Goal: Task Accomplishment & Management: Manage account settings

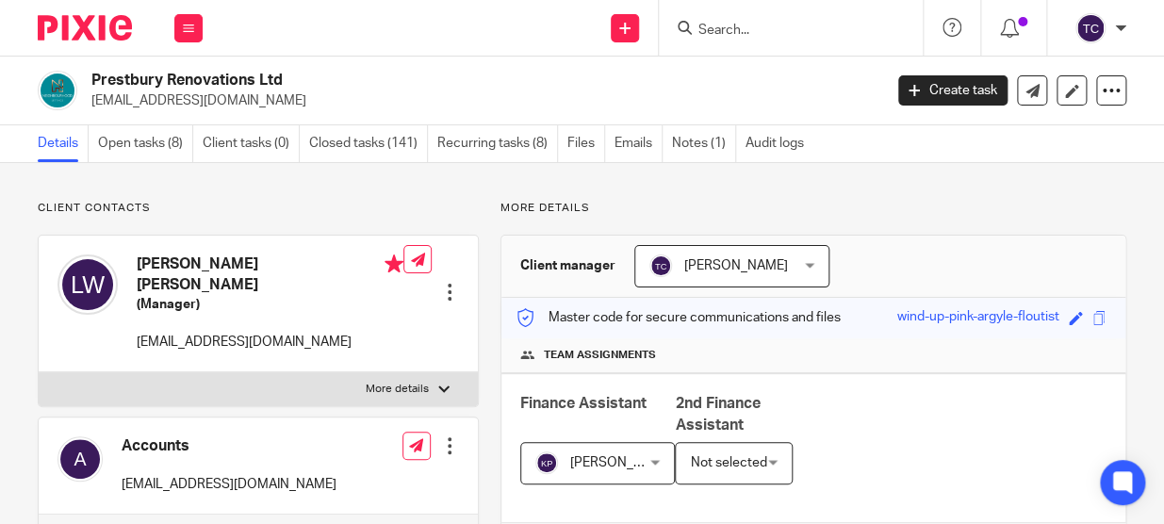
click at [768, 27] on input "Search" at bounding box center [782, 31] width 170 height 17
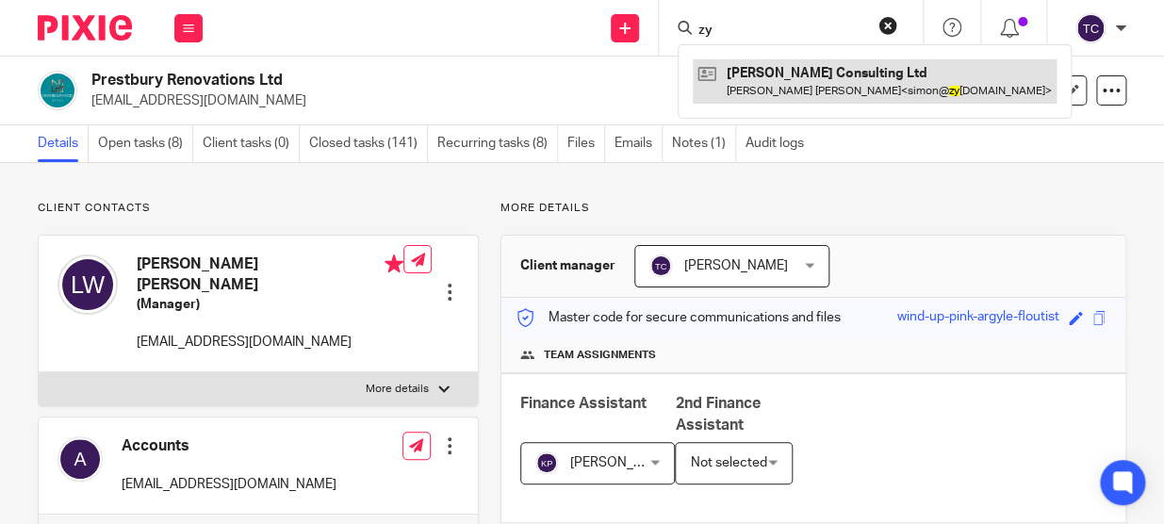
type input "zy"
click at [766, 78] on link at bounding box center [875, 80] width 364 height 43
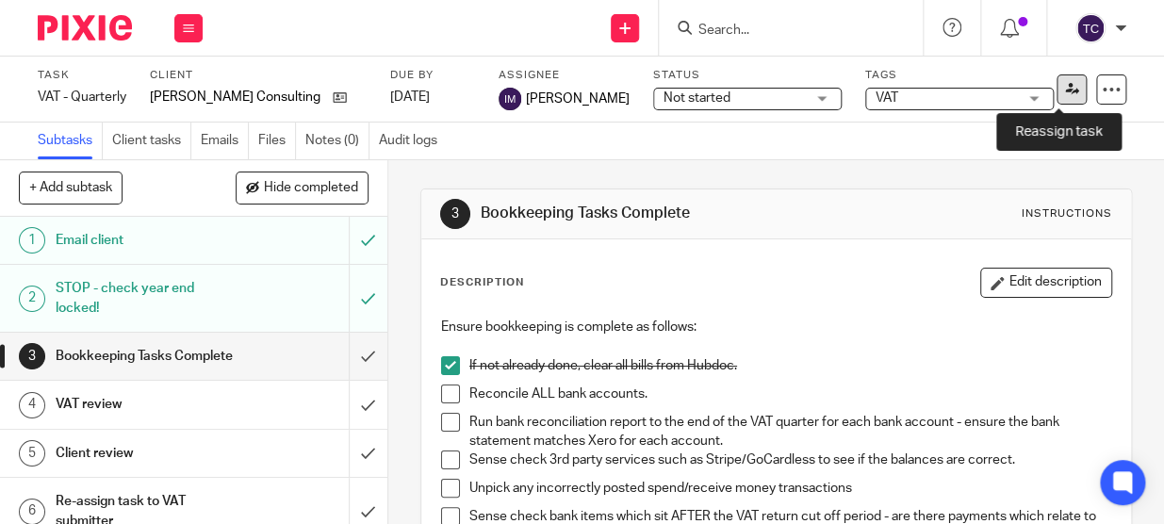
click at [1068, 96] on link at bounding box center [1072, 89] width 30 height 30
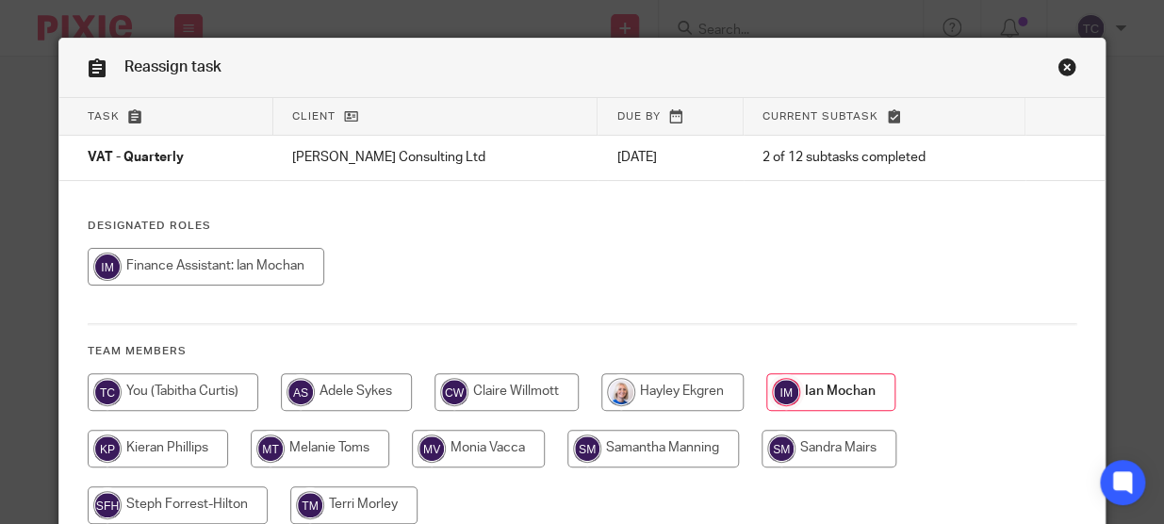
click at [220, 404] on input "radio" at bounding box center [173, 392] width 171 height 38
radio input "true"
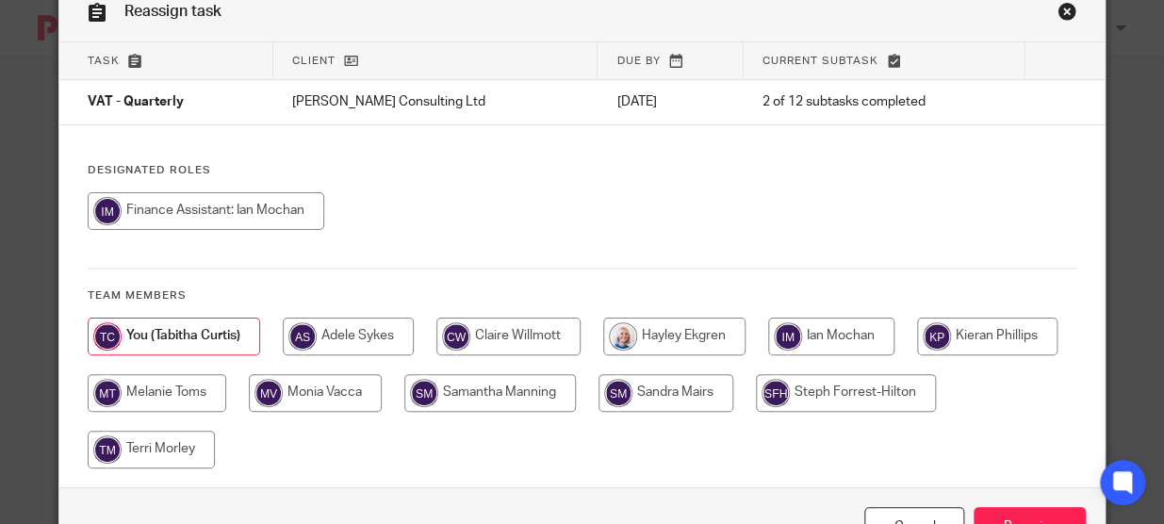
scroll to position [136, 0]
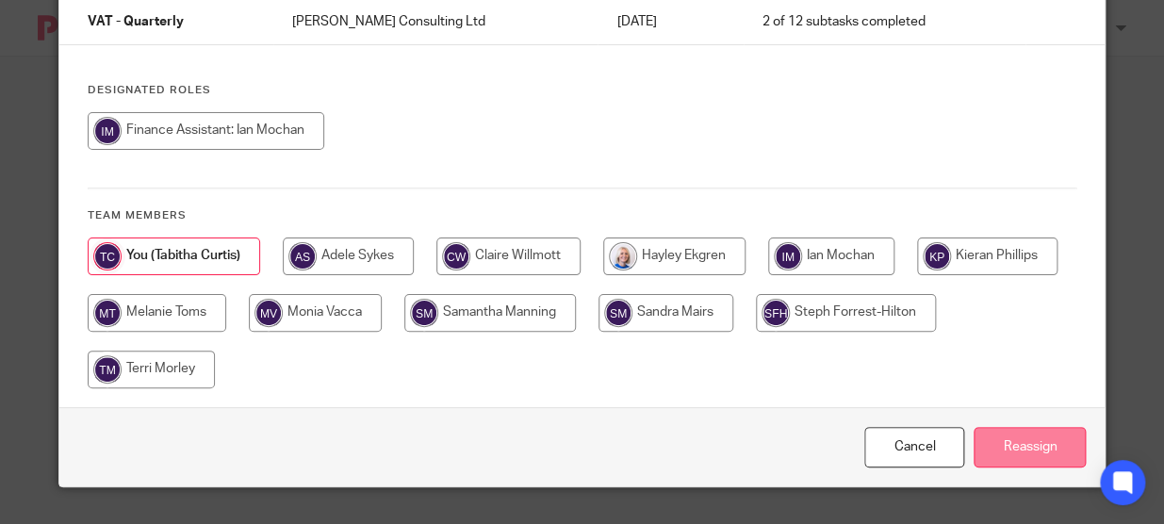
click at [1050, 443] on input "Reassign" at bounding box center [1030, 447] width 112 height 41
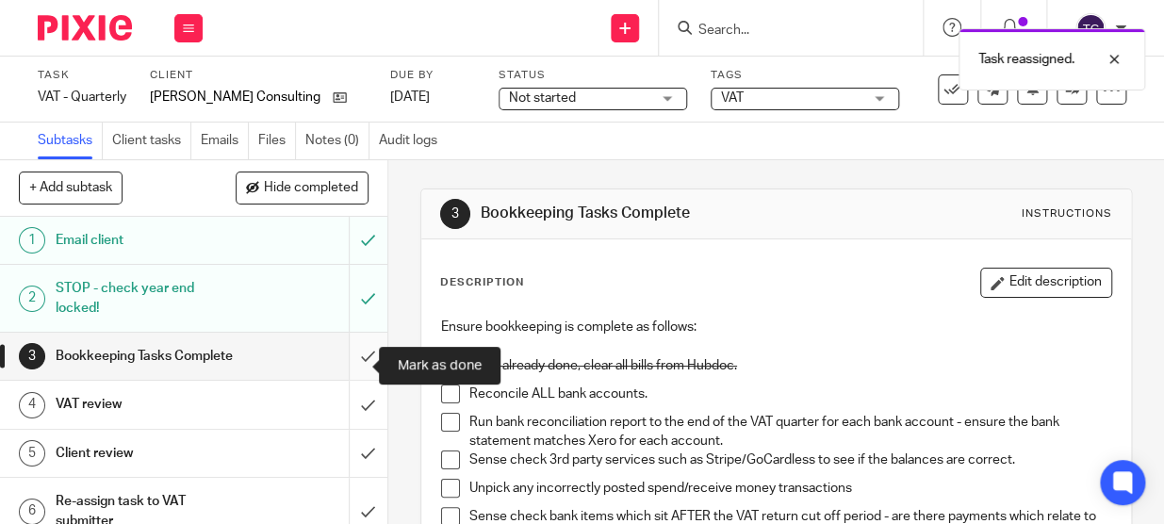
click at [351, 363] on input "submit" at bounding box center [193, 356] width 387 height 47
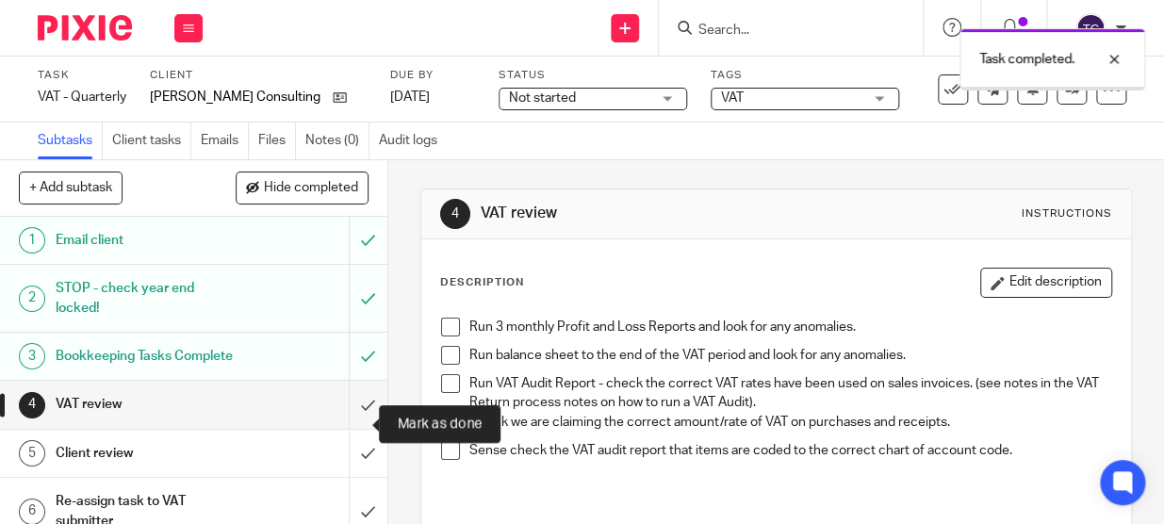
click at [351, 423] on input "submit" at bounding box center [193, 404] width 387 height 47
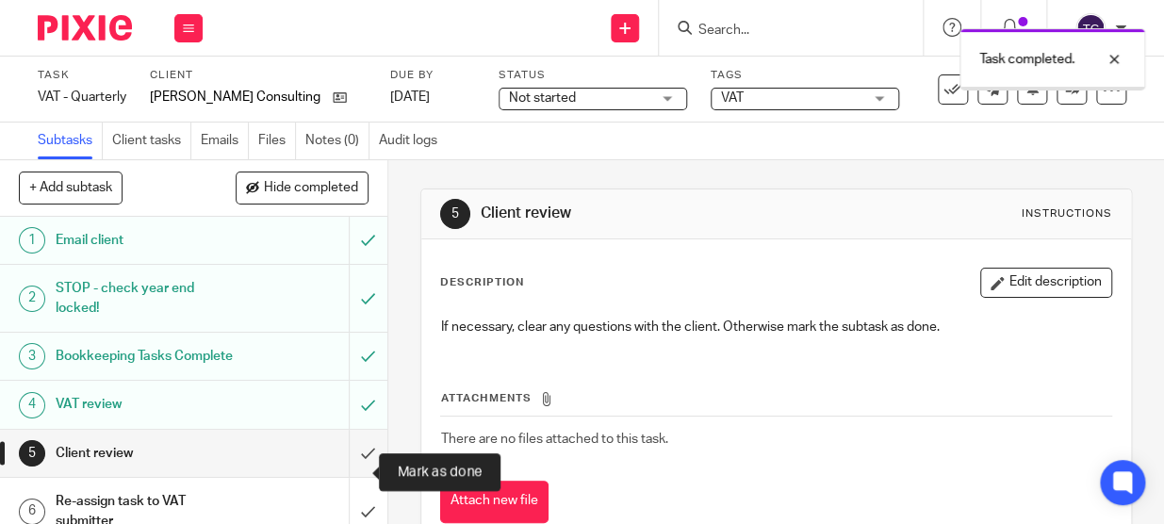
click at [354, 448] on input "submit" at bounding box center [193, 453] width 387 height 47
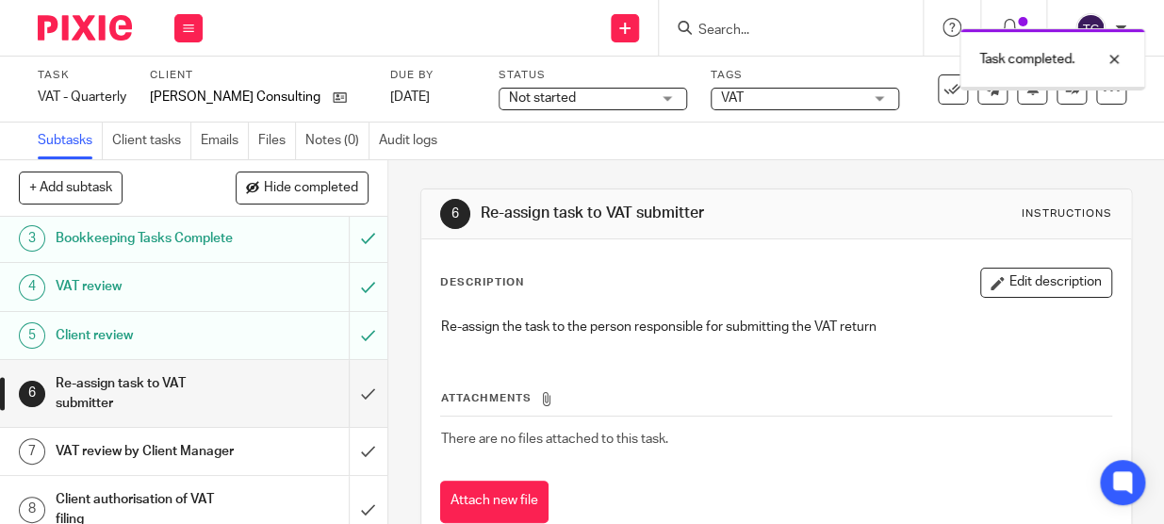
scroll to position [256, 0]
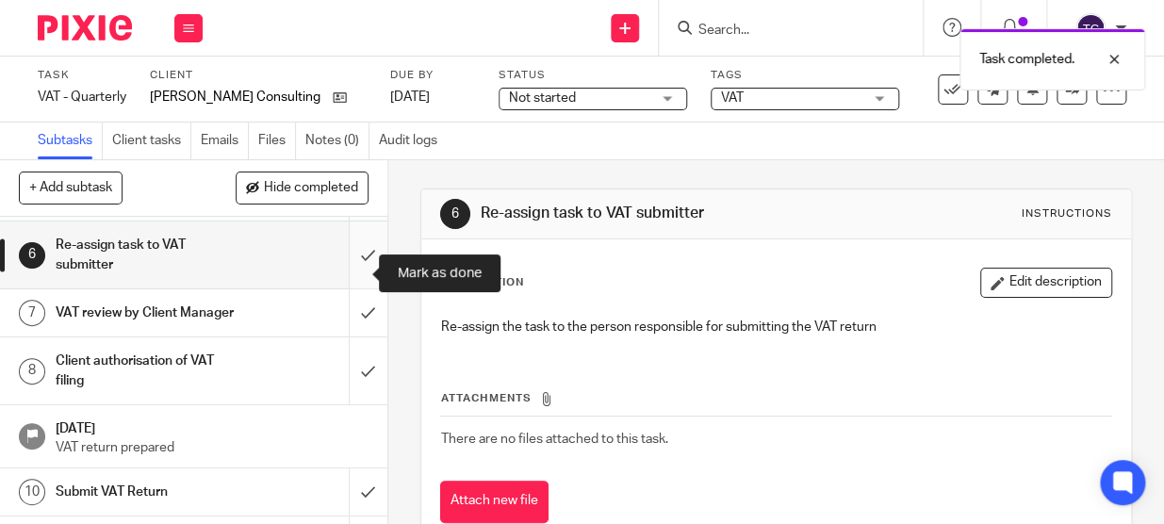
click at [341, 264] on input "submit" at bounding box center [193, 254] width 387 height 67
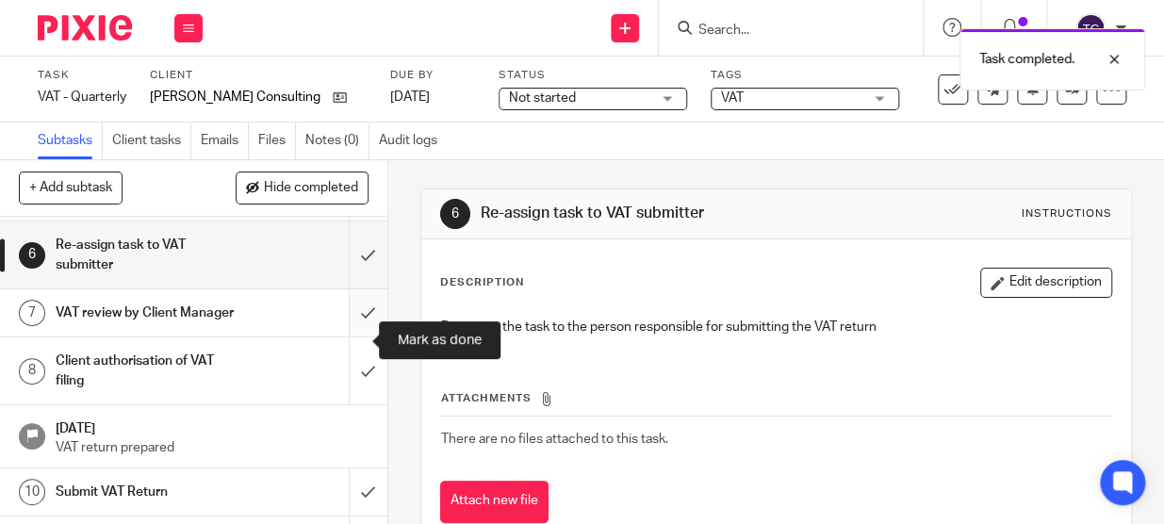
click at [352, 336] on input "submit" at bounding box center [193, 312] width 387 height 47
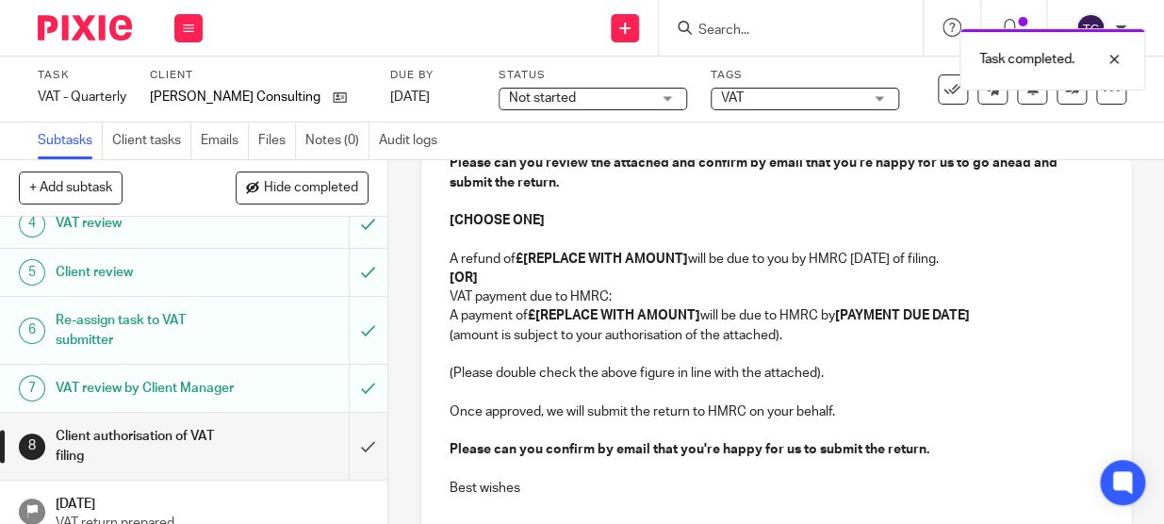
scroll to position [397, 0]
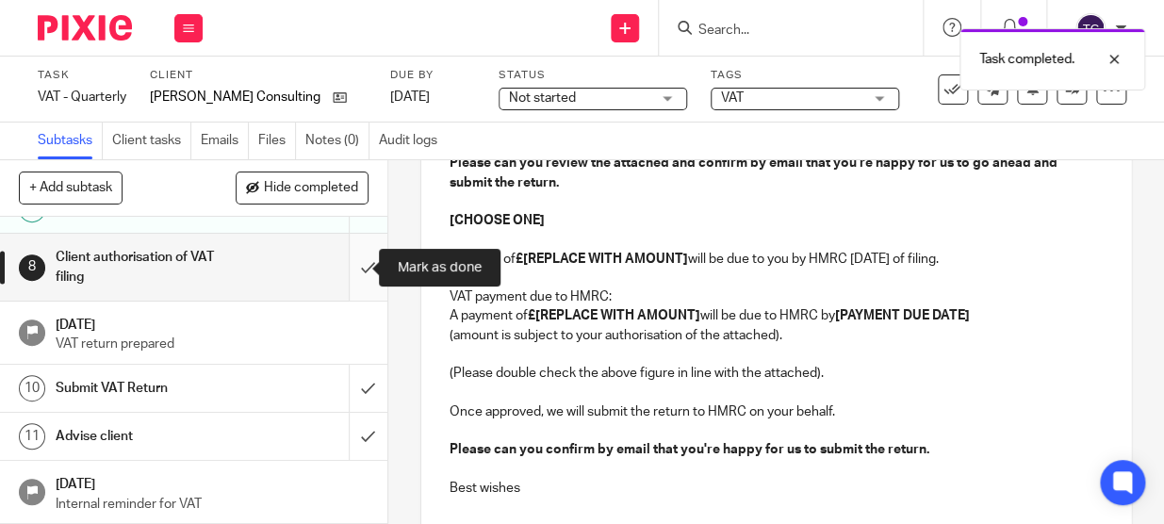
click at [348, 276] on input "submit" at bounding box center [193, 267] width 387 height 67
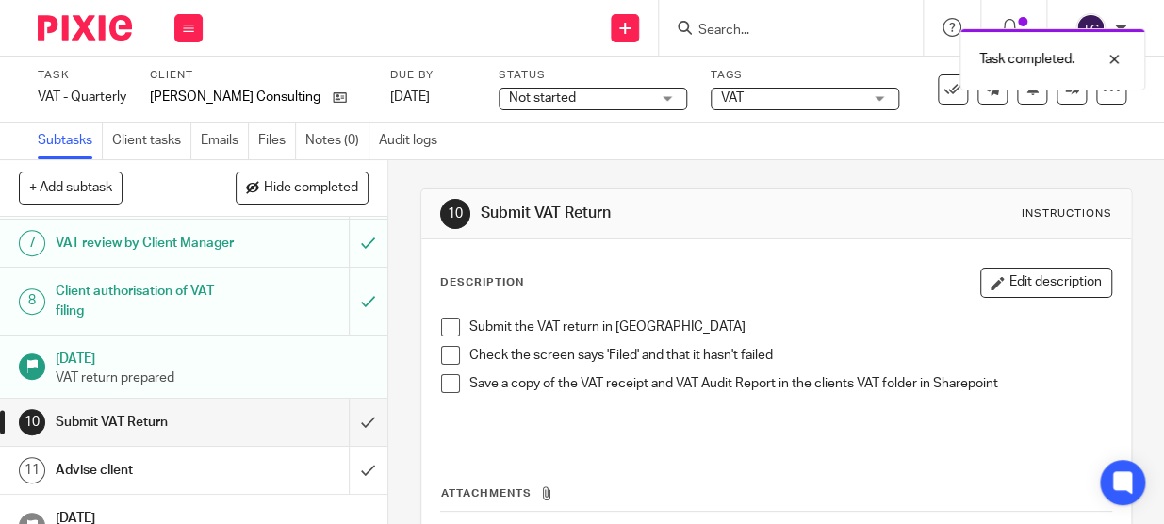
scroll to position [397, 0]
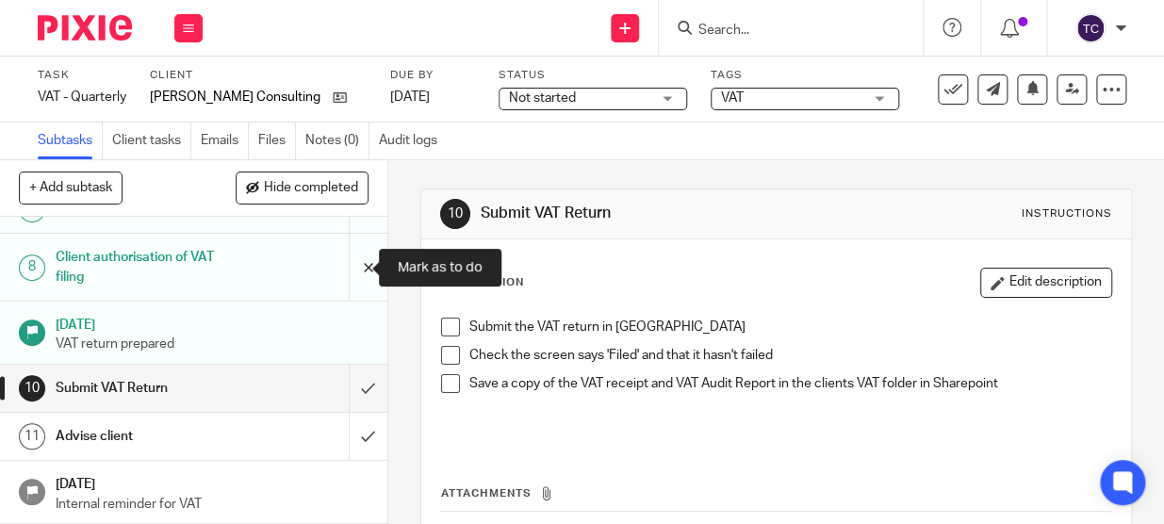
click at [352, 268] on input "submit" at bounding box center [193, 267] width 387 height 67
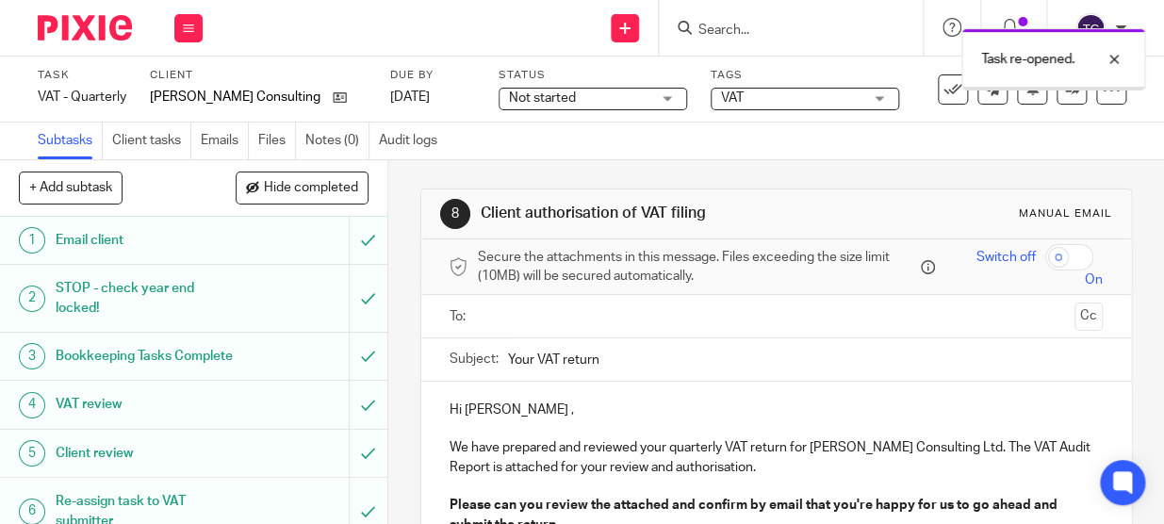
click at [498, 303] on ul at bounding box center [777, 316] width 595 height 31
click at [507, 318] on input "text" at bounding box center [775, 316] width 582 height 22
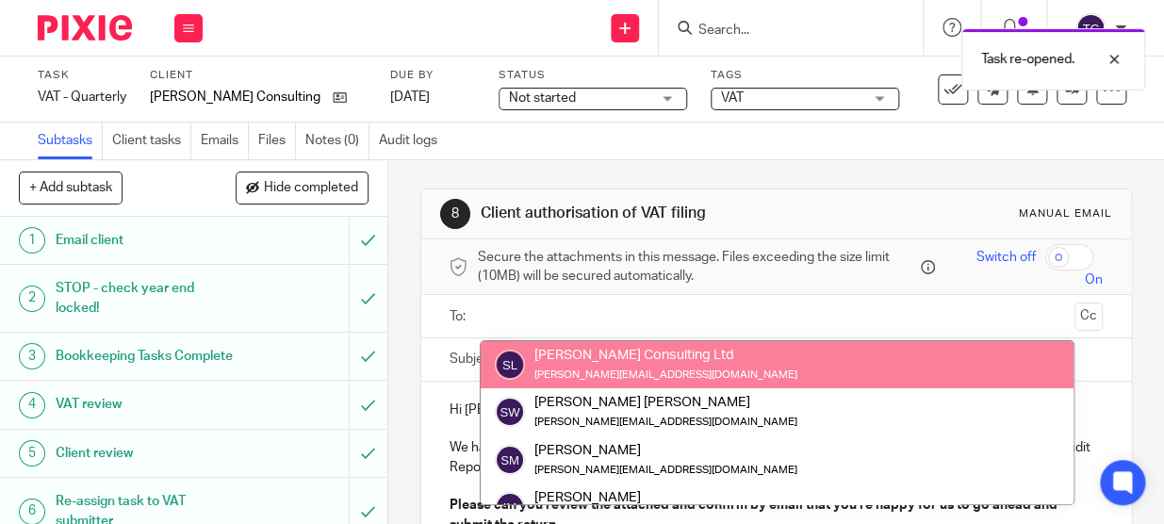
drag, startPoint x: 565, startPoint y: 366, endPoint x: 579, endPoint y: 345, distance: 24.6
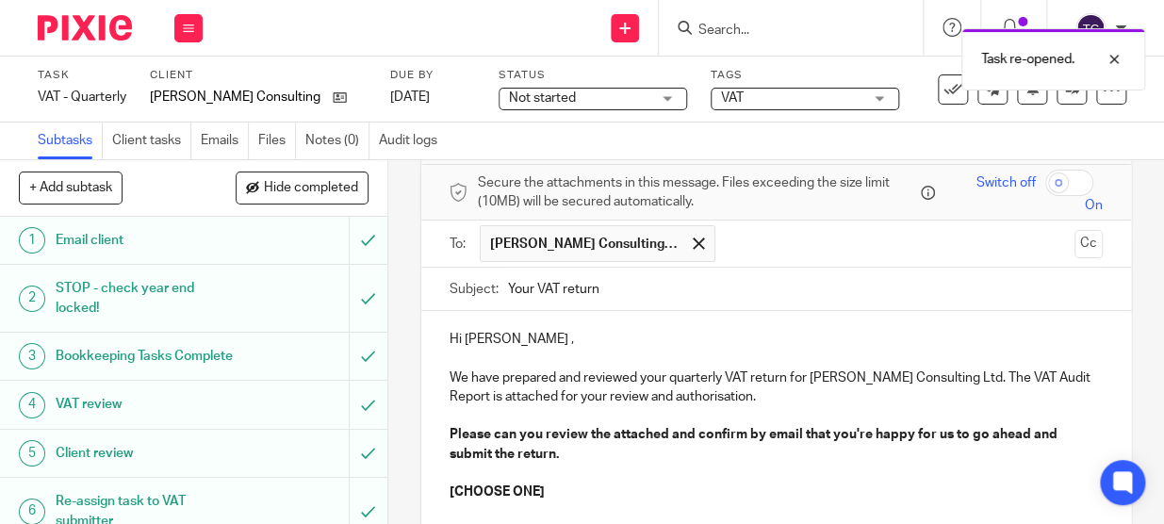
scroll to position [171, 0]
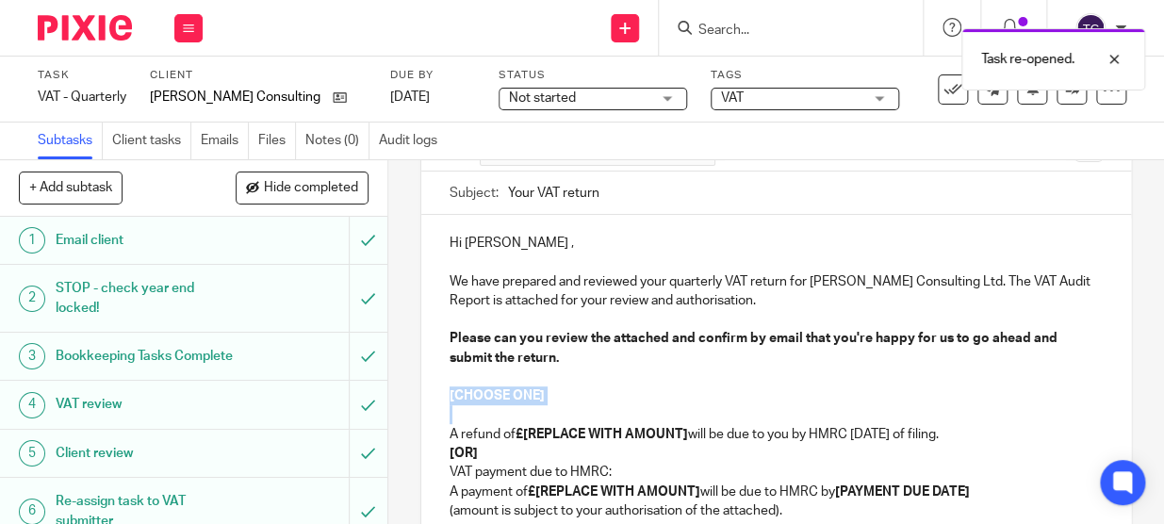
drag, startPoint x: 440, startPoint y: 389, endPoint x: 554, endPoint y: 410, distance: 115.9
click at [554, 410] on div "Hi Simon , We have prepared and reviewed your quarterly VAT return for S A With…" at bounding box center [776, 451] width 710 height 472
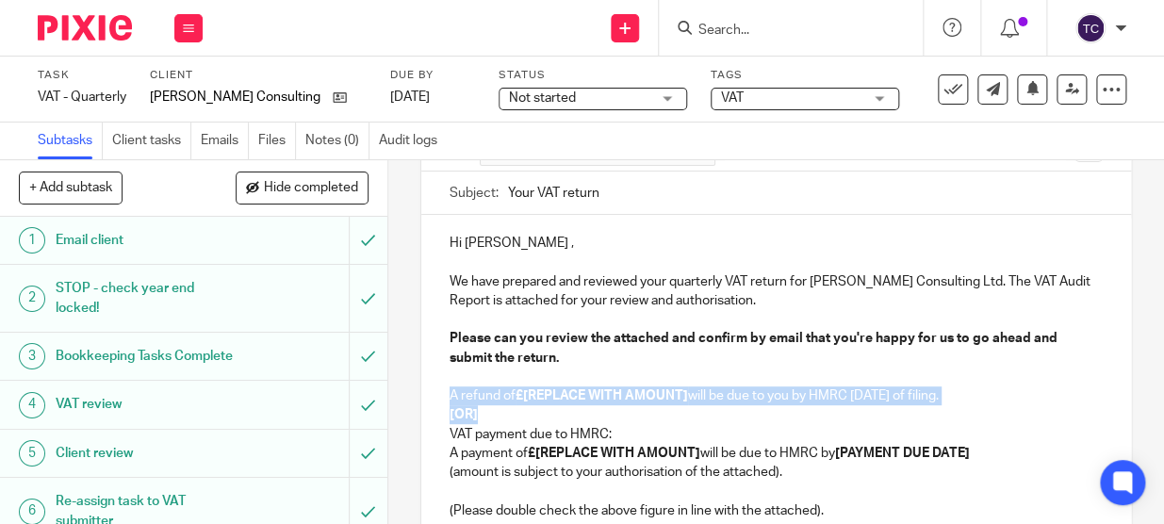
drag, startPoint x: 433, startPoint y: 388, endPoint x: 518, endPoint y: 413, distance: 89.2
click at [518, 413] on div "Hi Simon , We have prepared and reviewed your quarterly VAT return for S A With…" at bounding box center [776, 432] width 710 height 434
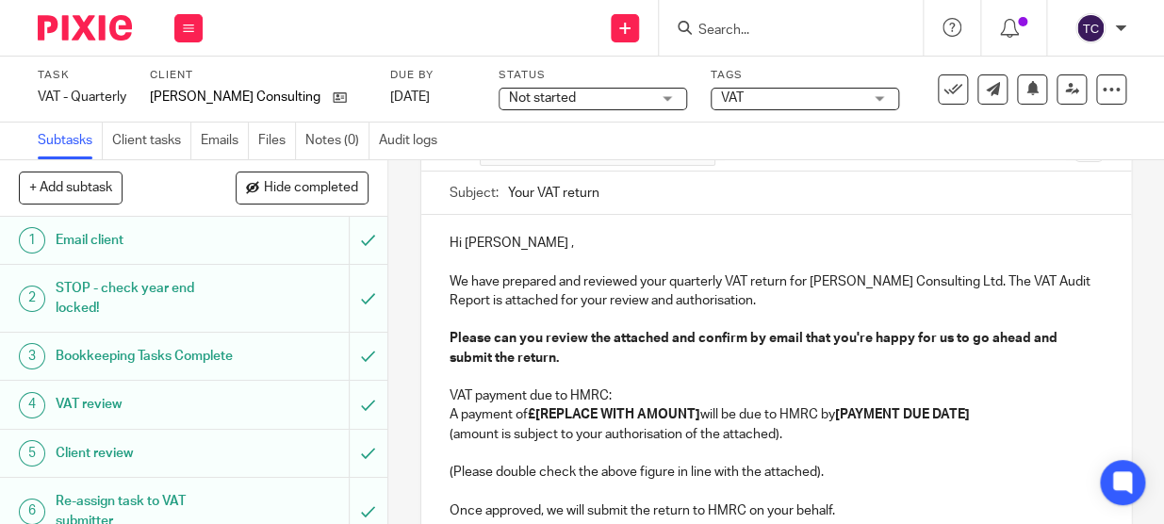
click at [622, 397] on p "VAT payment due to HMRC:" at bounding box center [776, 395] width 653 height 19
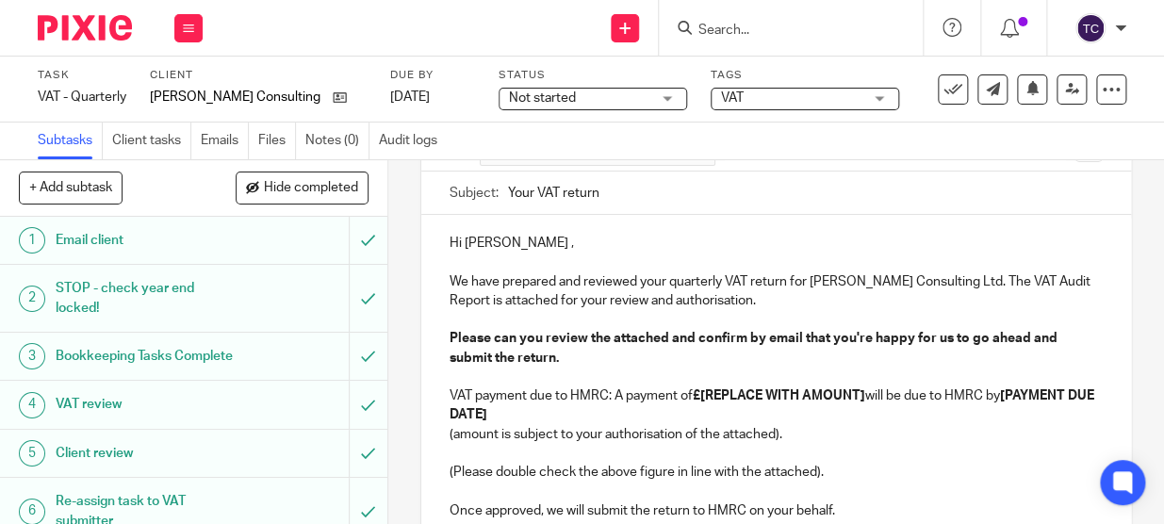
click at [707, 394] on strong "£[REPLACE WITH AMOUNT]" at bounding box center [779, 395] width 172 height 13
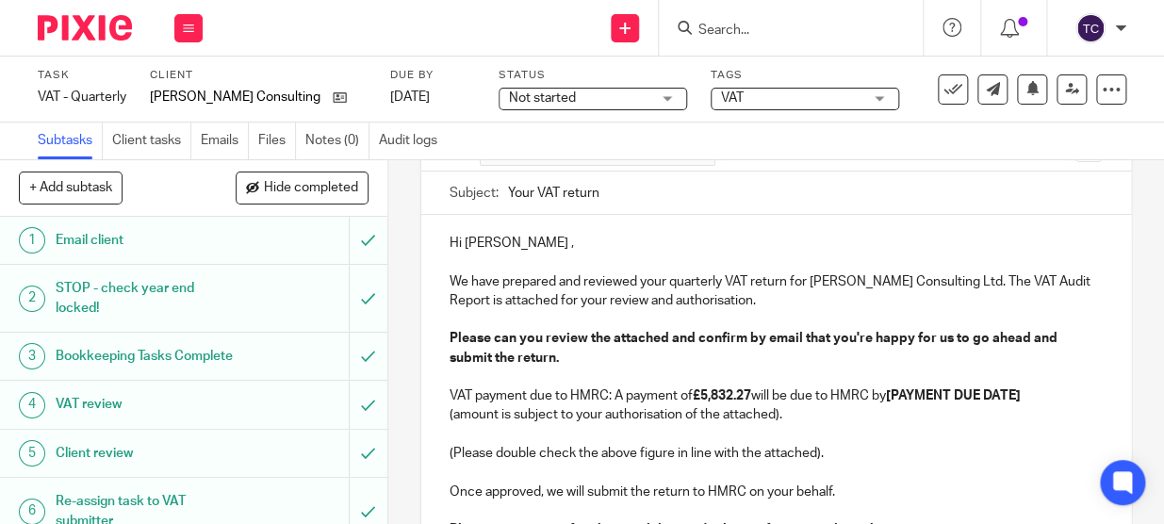
click at [899, 393] on strong "[PAYMENT DUE DATE]" at bounding box center [953, 395] width 135 height 13
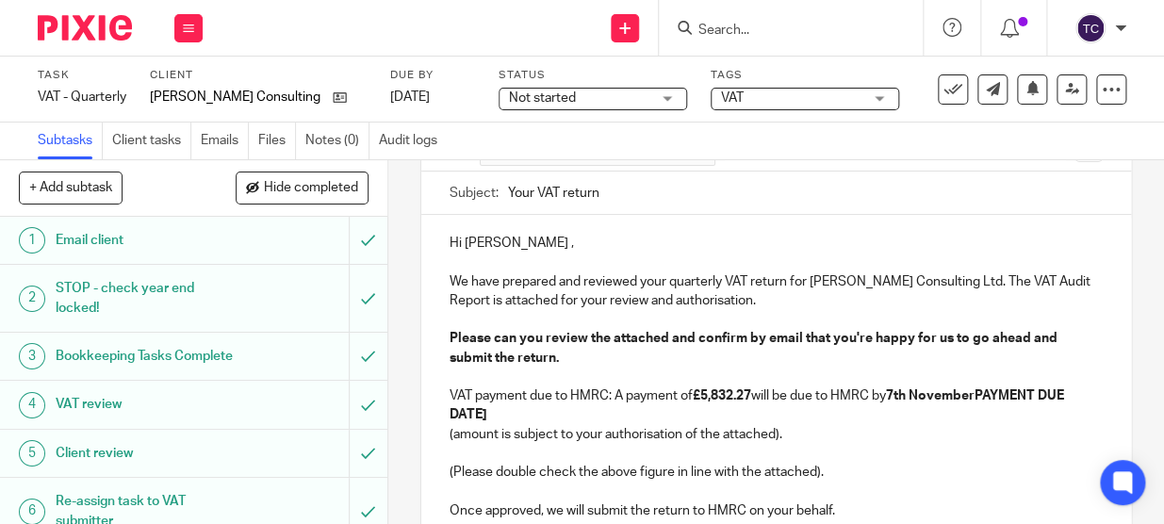
click at [983, 395] on strong "7th NovemberPAYMENT DUE DATE]" at bounding box center [758, 405] width 617 height 32
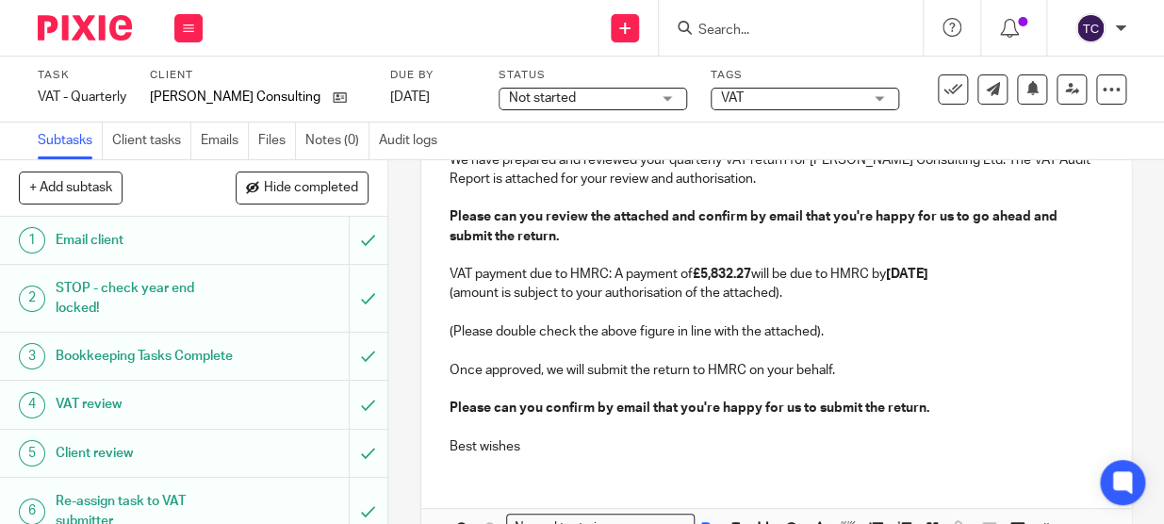
scroll to position [405, 0]
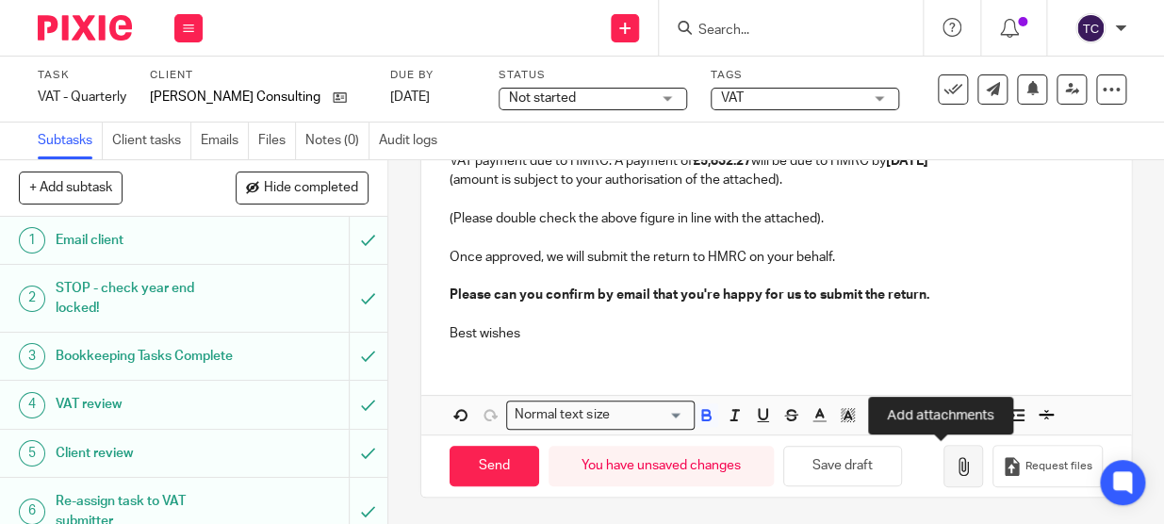
click at [954, 464] on icon "button" at bounding box center [963, 466] width 19 height 19
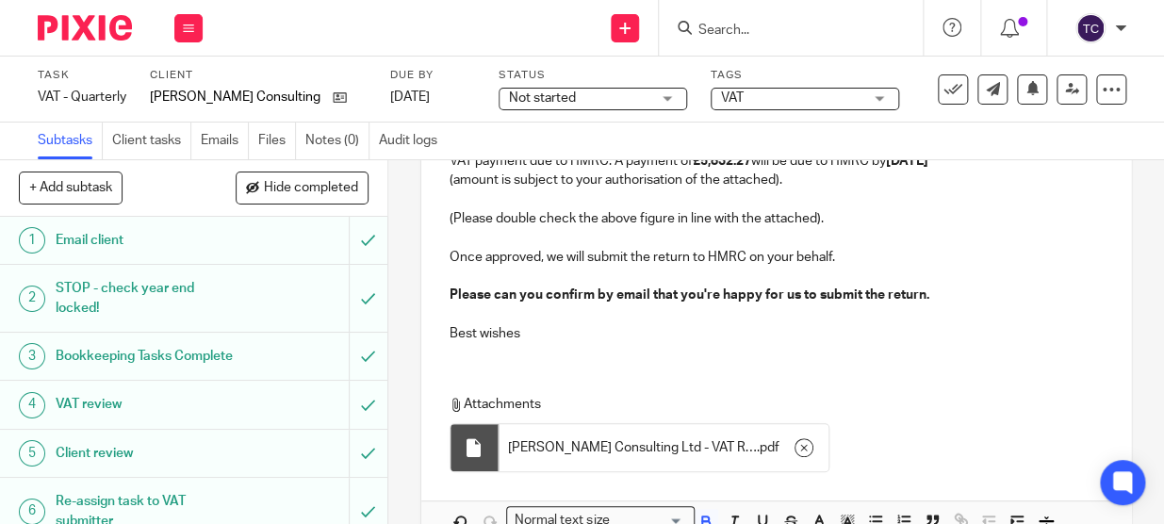
scroll to position [512, 0]
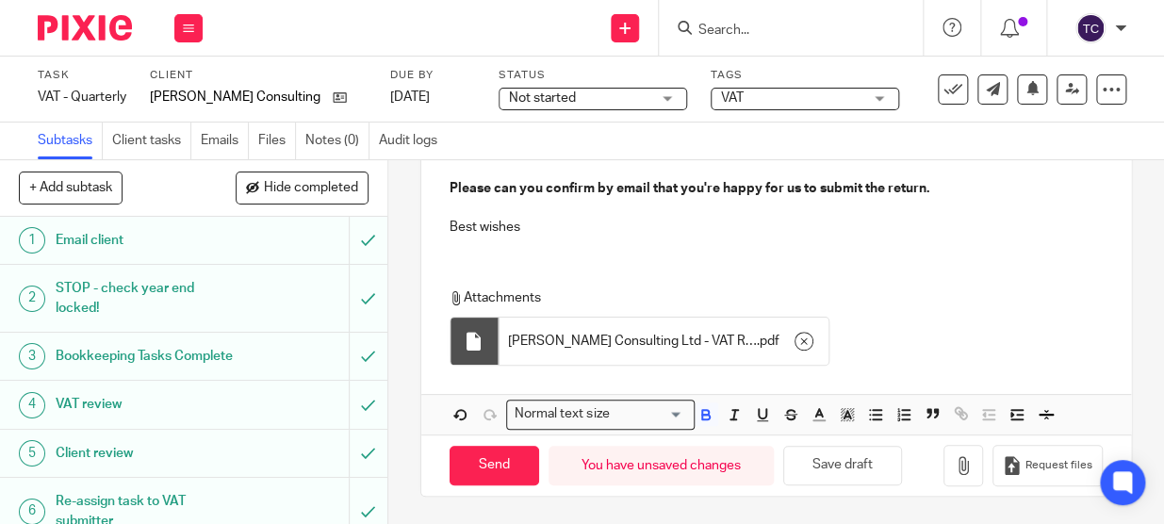
click at [753, 86] on div "Tags VAT Working On It Waiting for client Stuck Urgent Year End Due Year End - …" at bounding box center [805, 89] width 188 height 42
click at [751, 90] on span "VAT" at bounding box center [791, 99] width 141 height 20
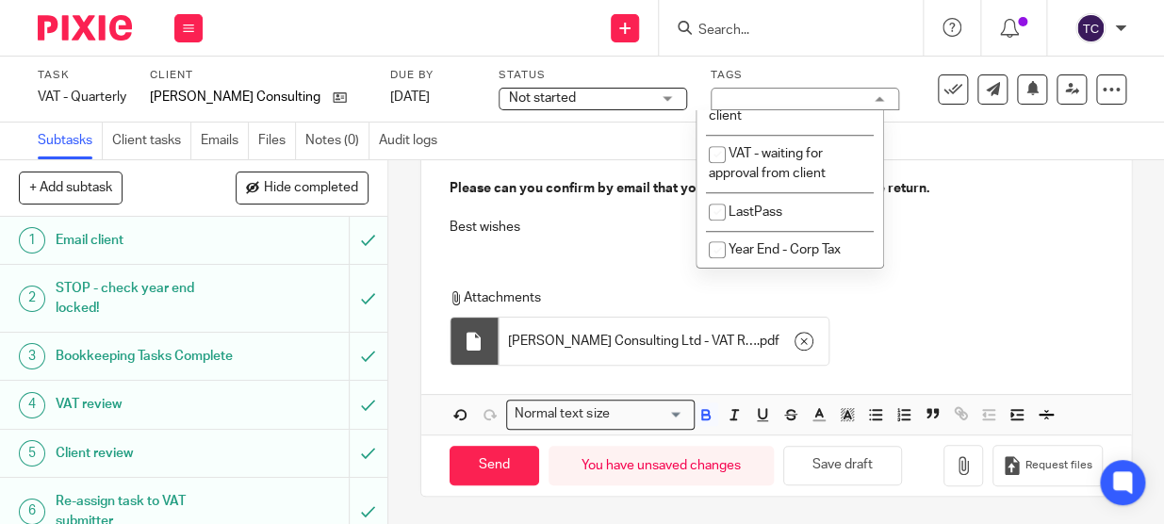
scroll to position [701, 0]
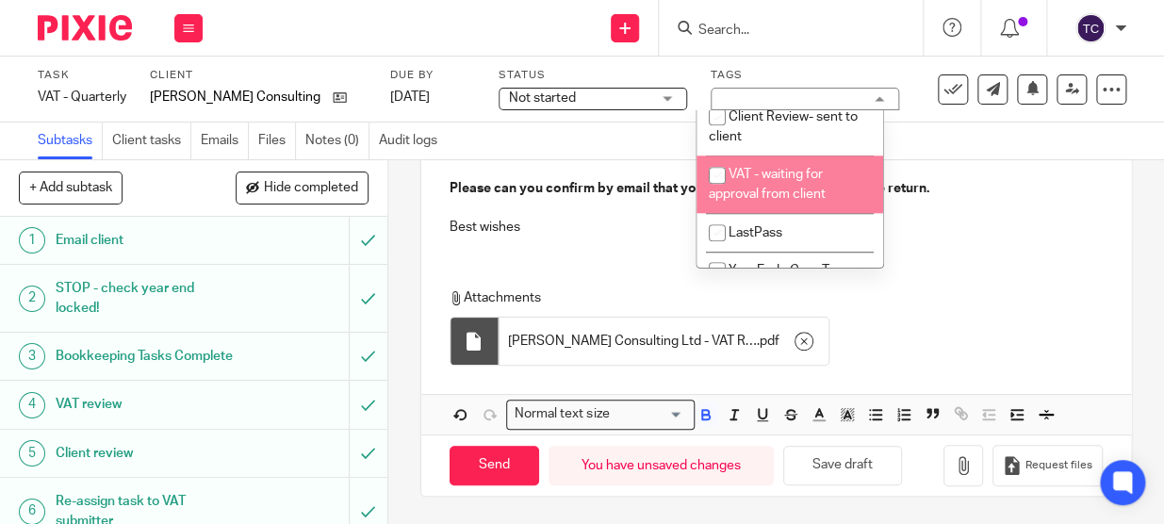
click at [727, 193] on input "checkbox" at bounding box center [717, 175] width 36 height 36
checkbox input "true"
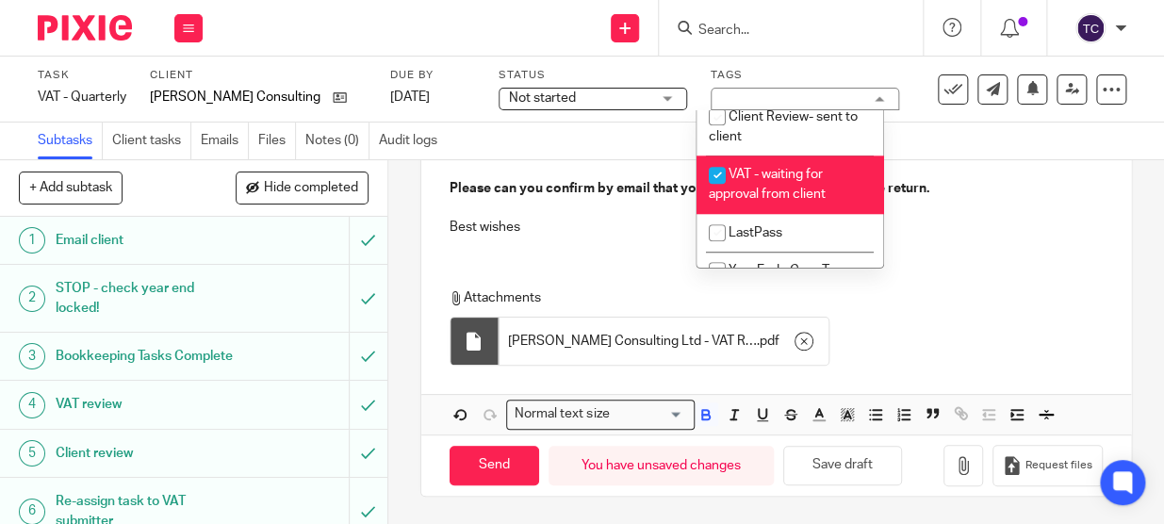
click at [645, 103] on div "Not started Not started" at bounding box center [593, 99] width 188 height 23
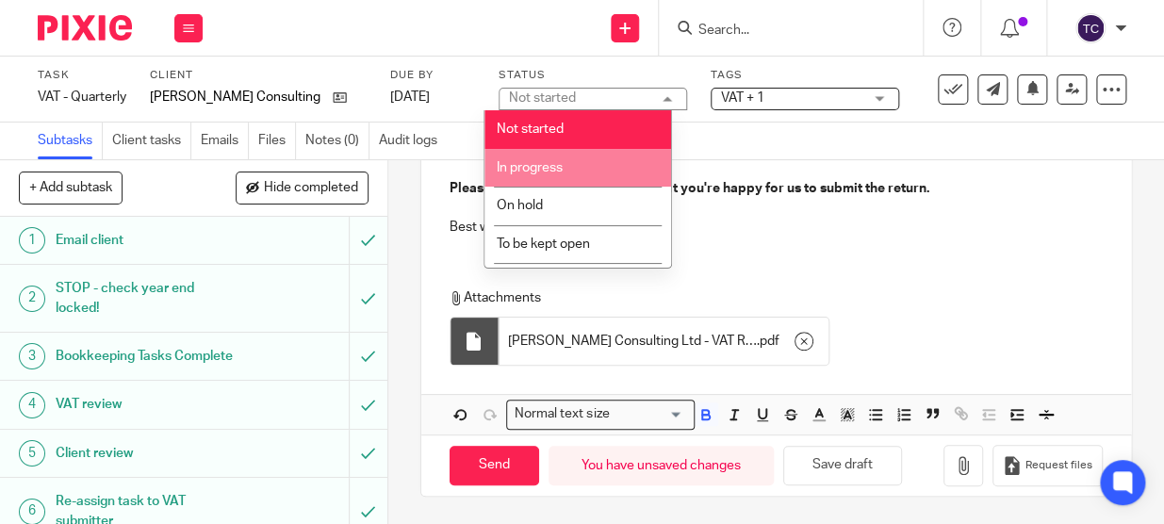
click at [613, 158] on li "In progress" at bounding box center [577, 168] width 187 height 39
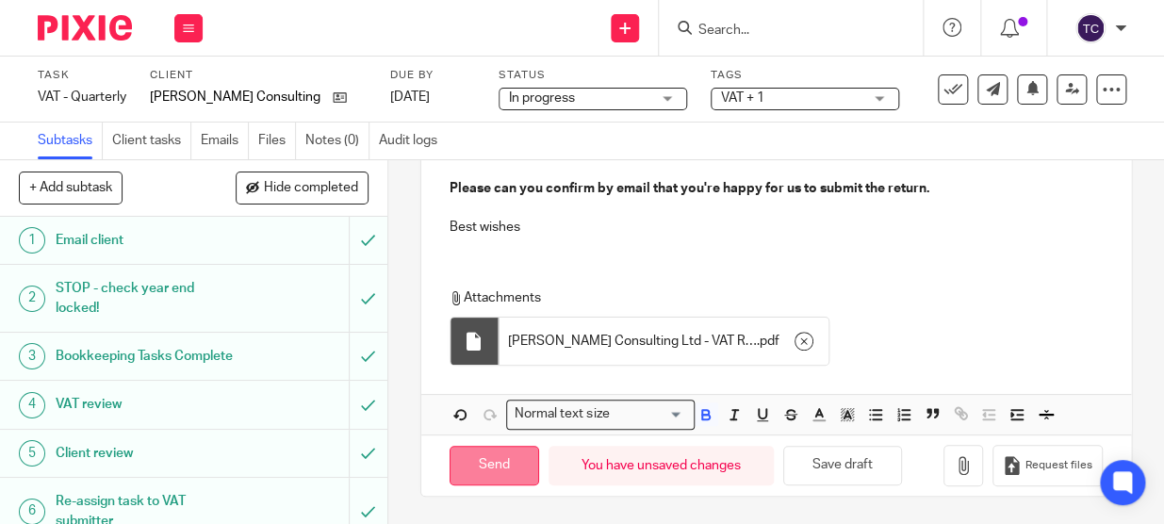
click at [492, 467] on input "Send" at bounding box center [495, 466] width 90 height 41
type input "Sent"
click at [752, 23] on input "Search" at bounding box center [782, 31] width 170 height 17
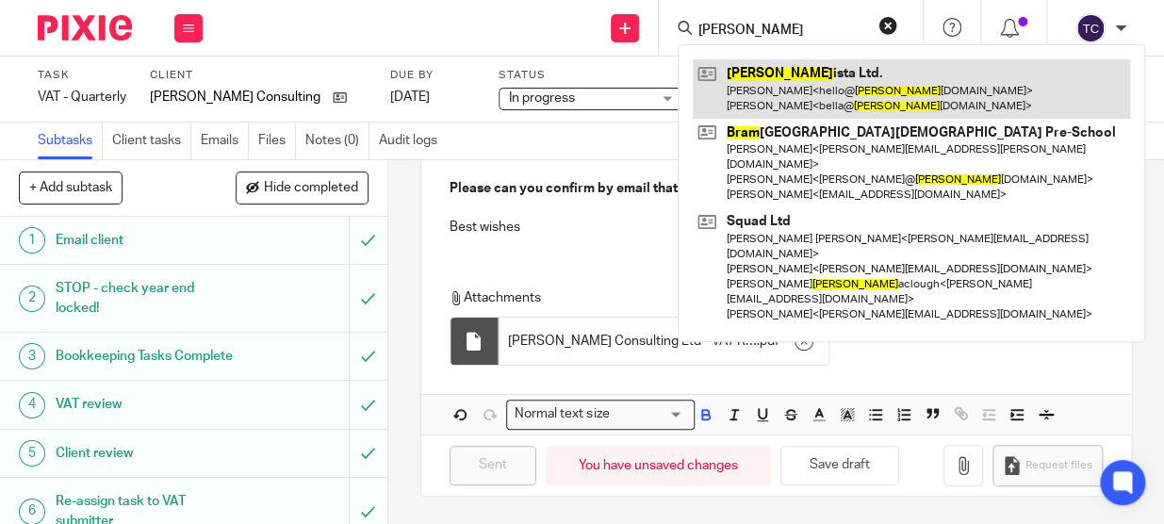
type input "brar"
click at [774, 68] on link at bounding box center [911, 88] width 437 height 58
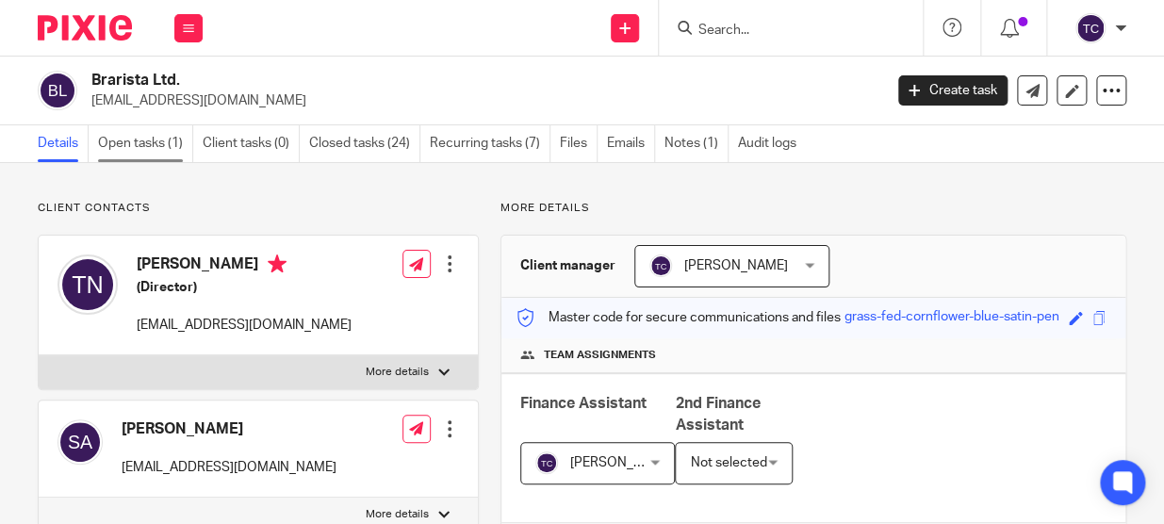
click at [157, 141] on link "Open tasks (1)" at bounding box center [145, 143] width 95 height 37
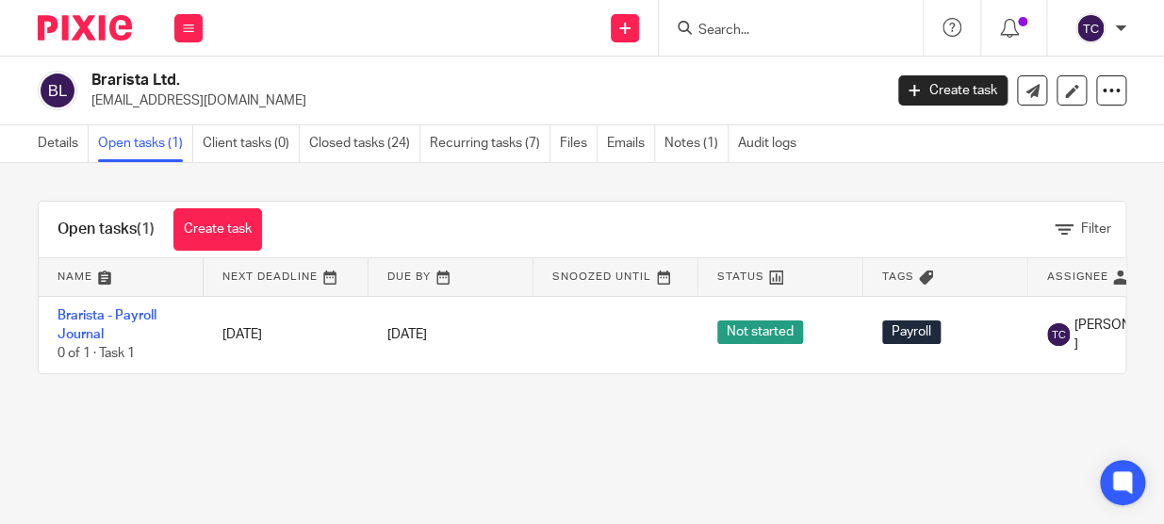
click at [750, 33] on input "Search" at bounding box center [782, 31] width 170 height 17
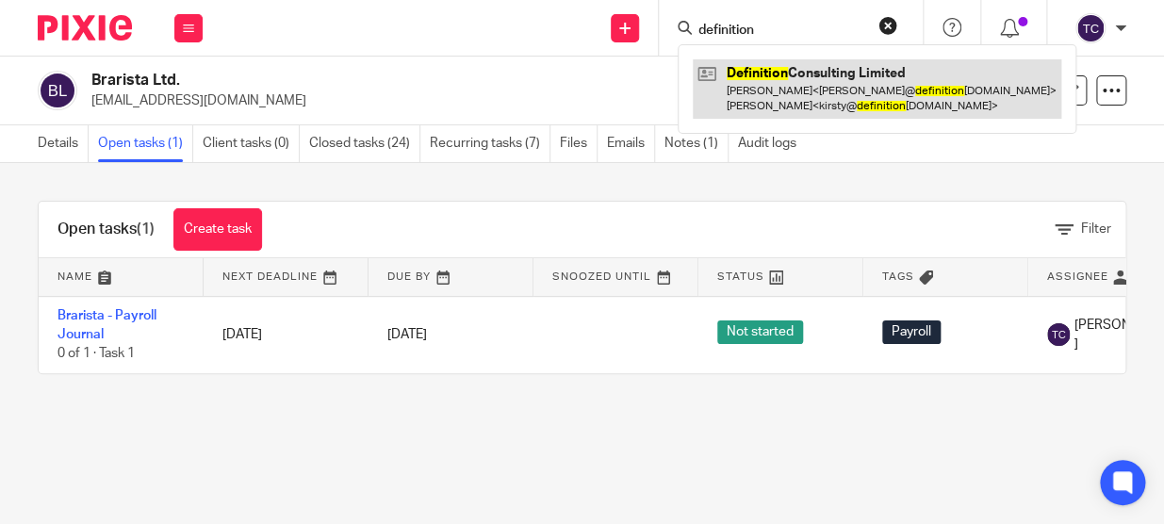
type input "definition"
click at [763, 78] on link at bounding box center [877, 88] width 369 height 58
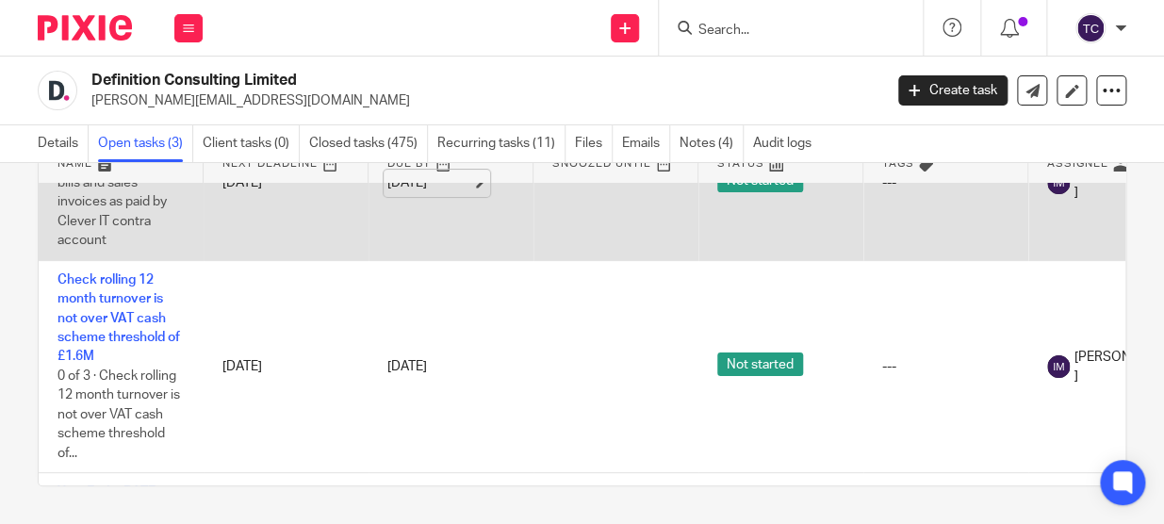
scroll to position [172, 0]
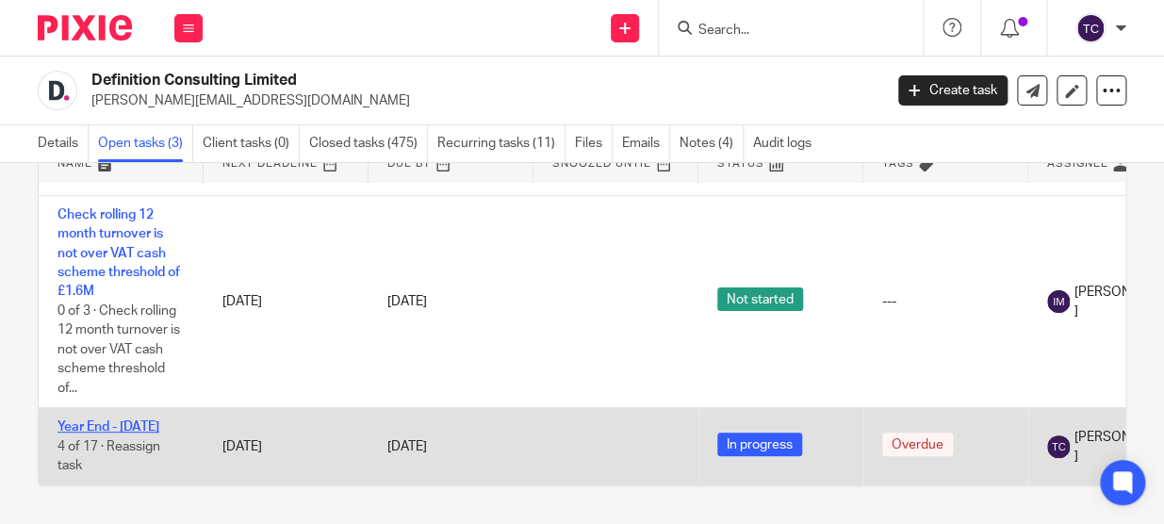
click at [151, 420] on link "Year End - 31 Aug 2025" at bounding box center [108, 426] width 102 height 13
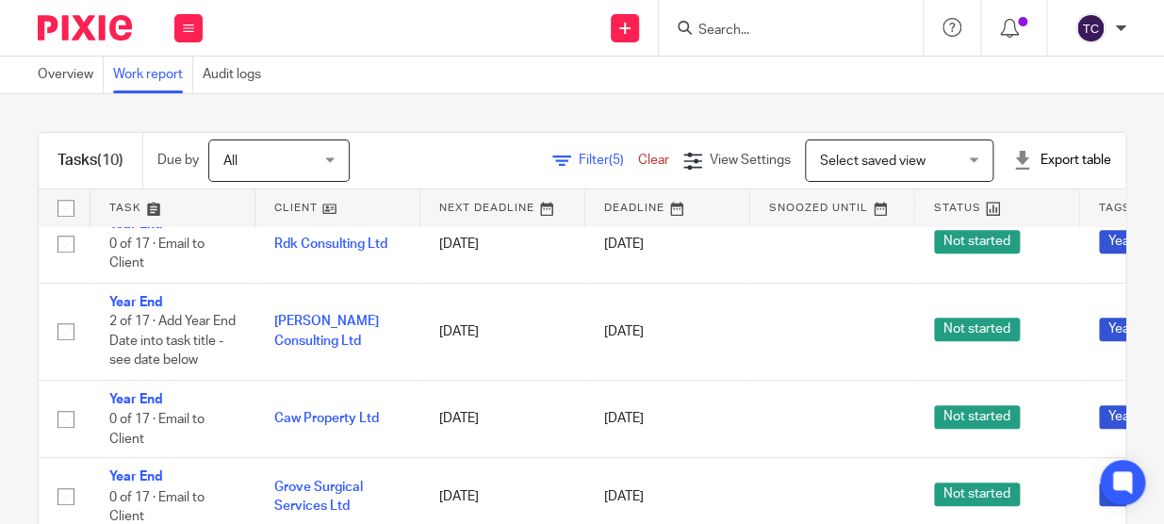
scroll to position [342, 0]
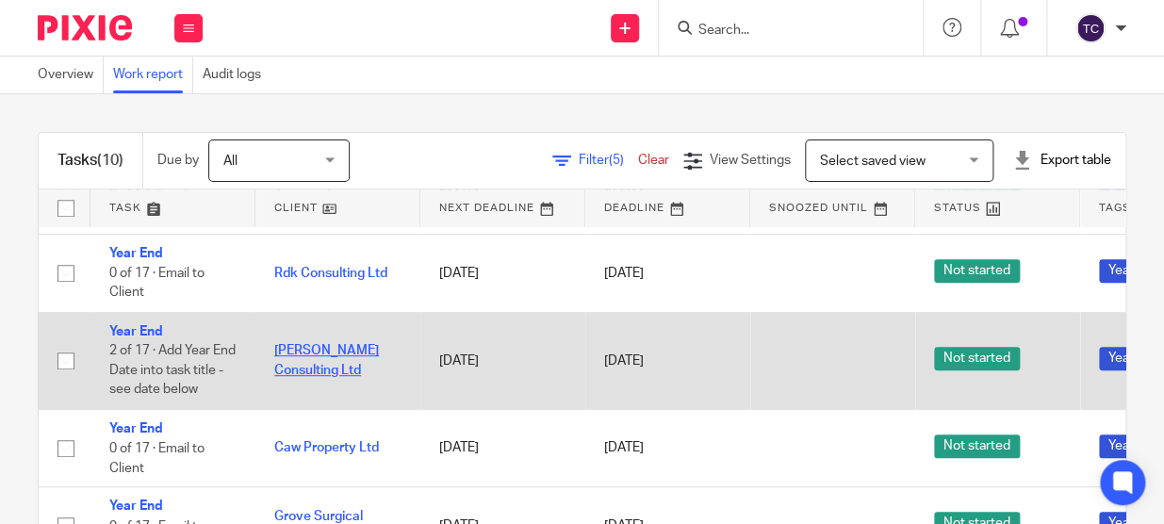
click at [330, 351] on link "[PERSON_NAME] Consulting Ltd" at bounding box center [326, 360] width 105 height 32
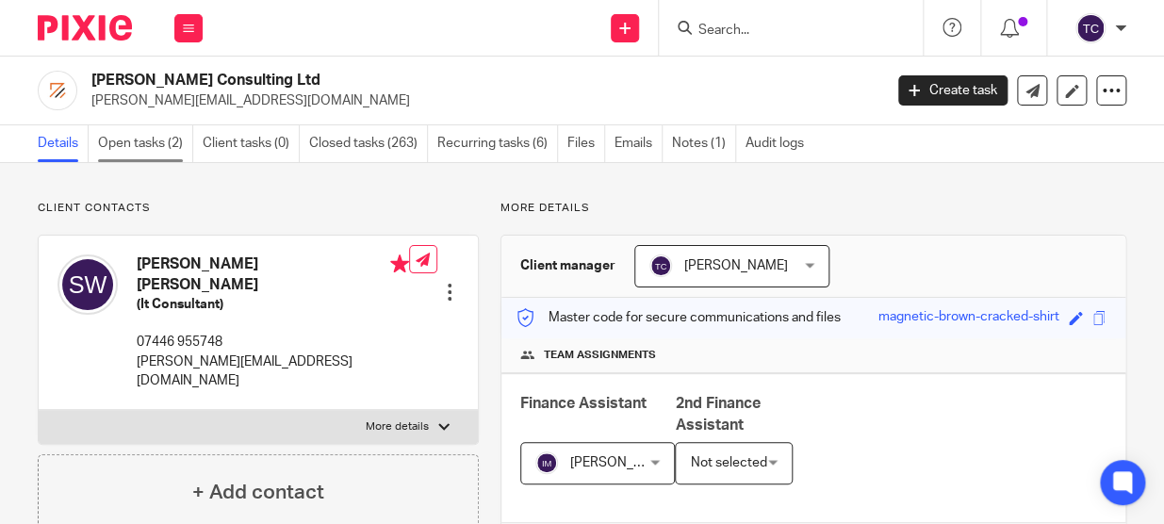
click at [135, 144] on link "Open tasks (2)" at bounding box center [145, 143] width 95 height 37
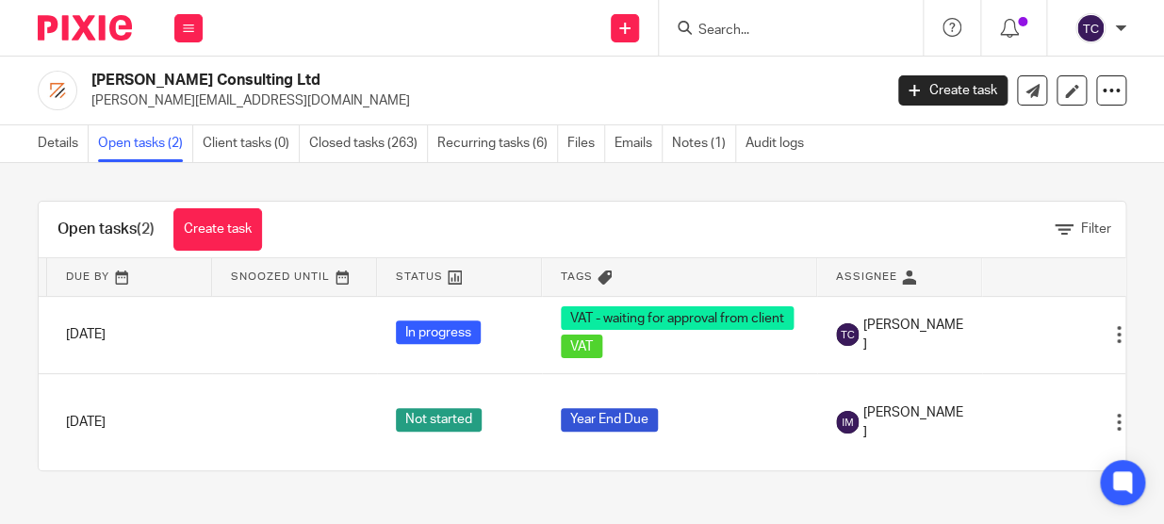
scroll to position [0, 370]
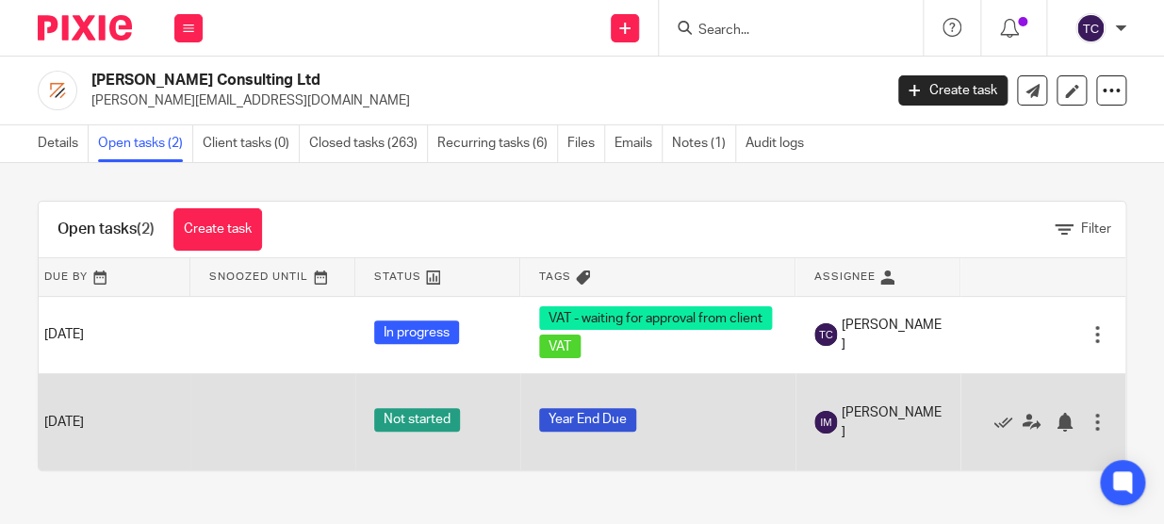
click at [1088, 423] on div at bounding box center [1097, 422] width 19 height 19
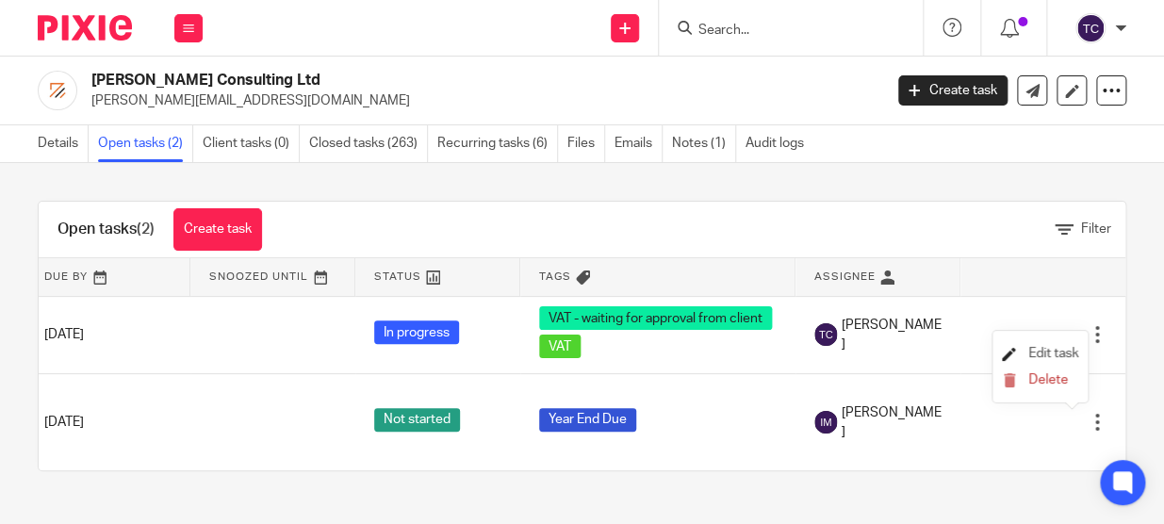
click at [1065, 348] on span "Edit task" at bounding box center [1053, 353] width 50 height 13
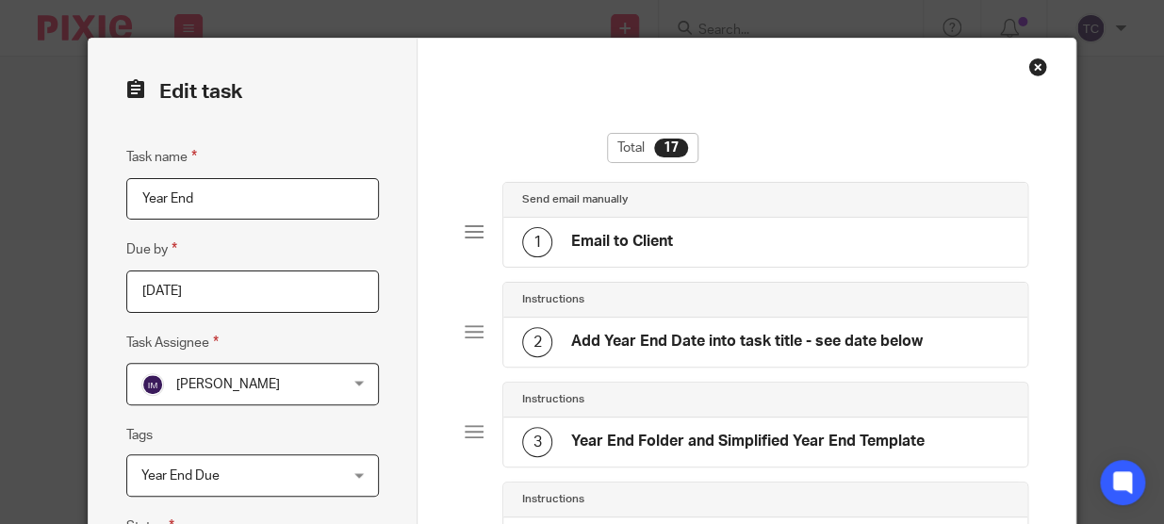
click at [237, 194] on input "Year End" at bounding box center [252, 199] width 253 height 42
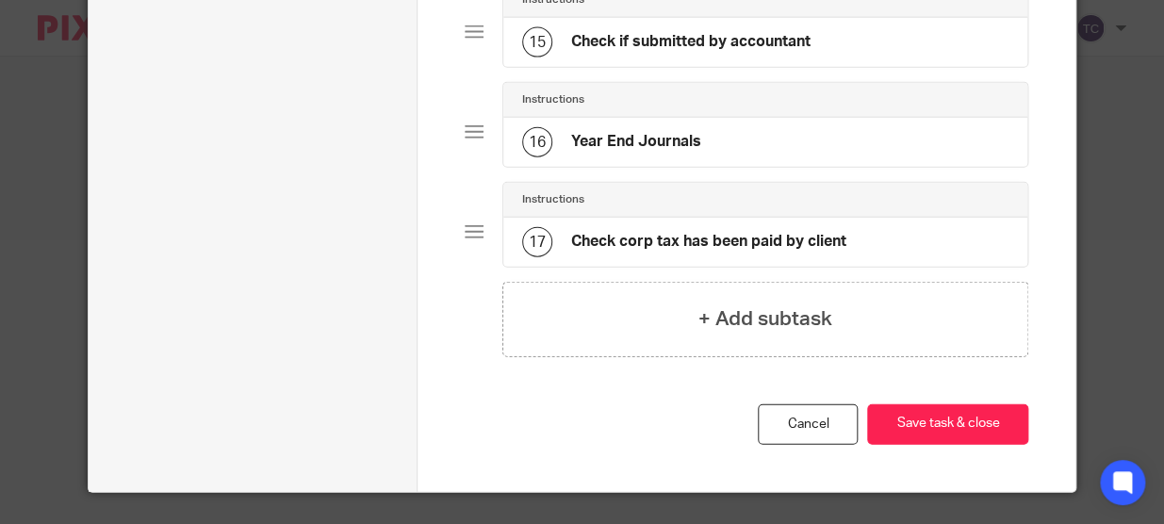
scroll to position [1542, 0]
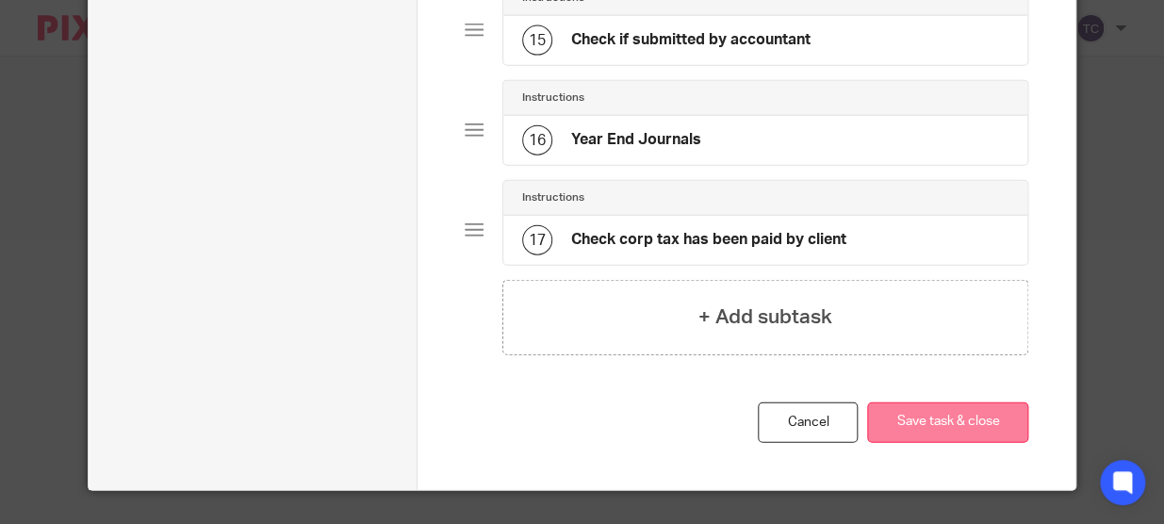
type input "Year End - [DATE]"
click at [910, 431] on button "Save task & close" at bounding box center [947, 422] width 161 height 41
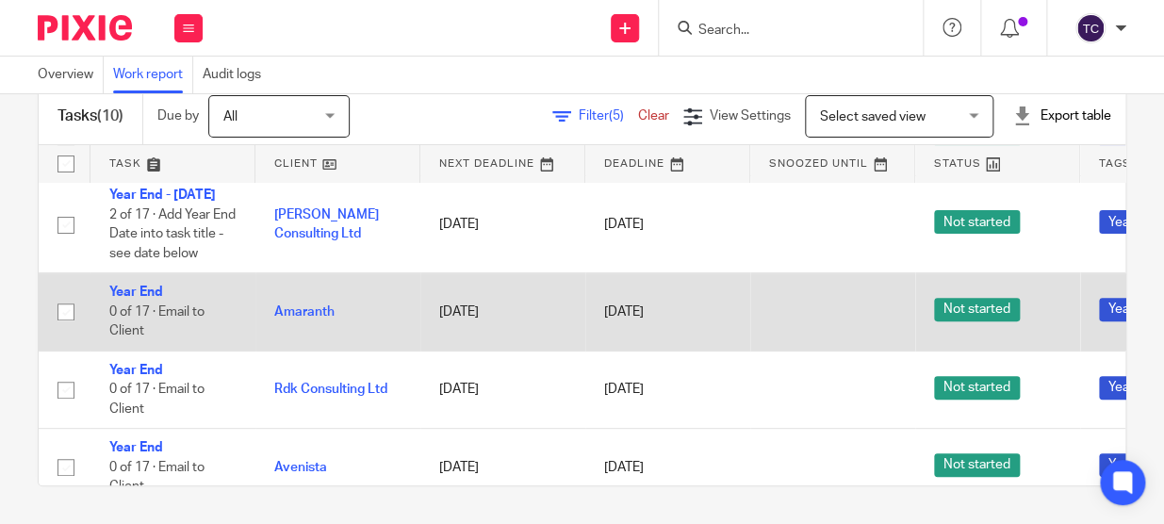
scroll to position [171, 0]
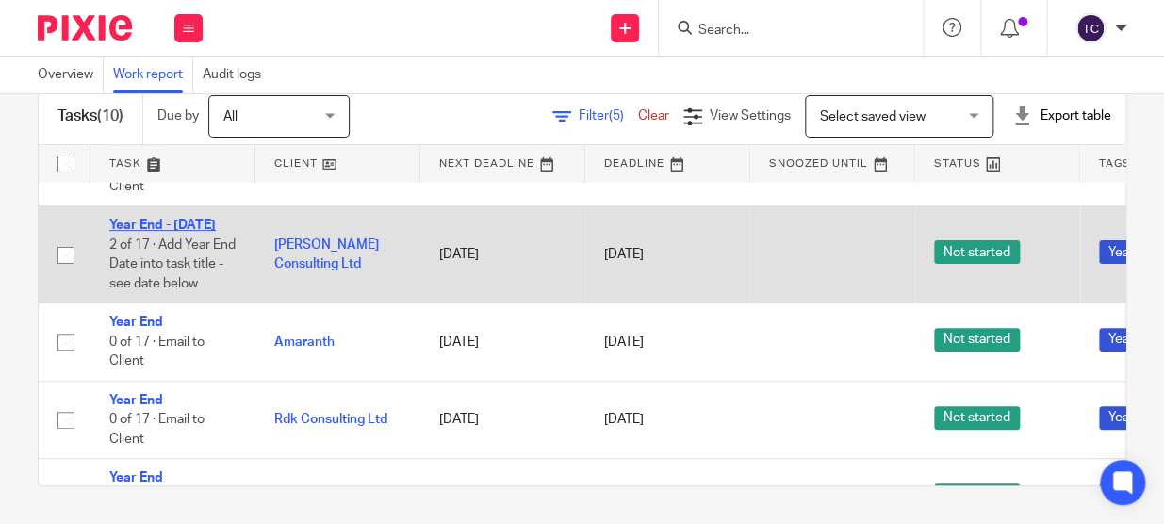
click at [163, 219] on link "Year End - [DATE]" at bounding box center [162, 225] width 107 height 13
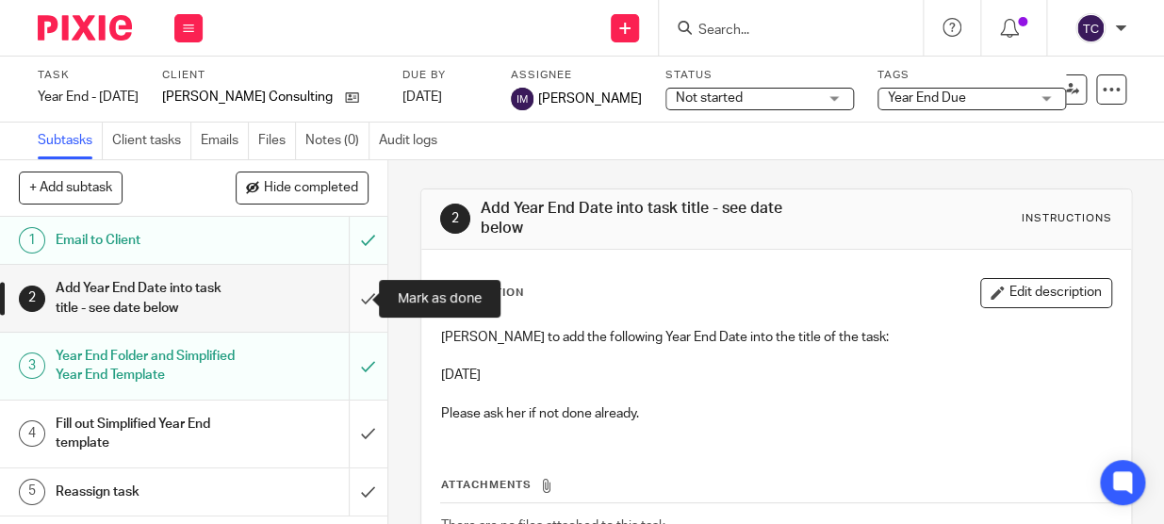
click at [358, 300] on input "submit" at bounding box center [193, 298] width 387 height 67
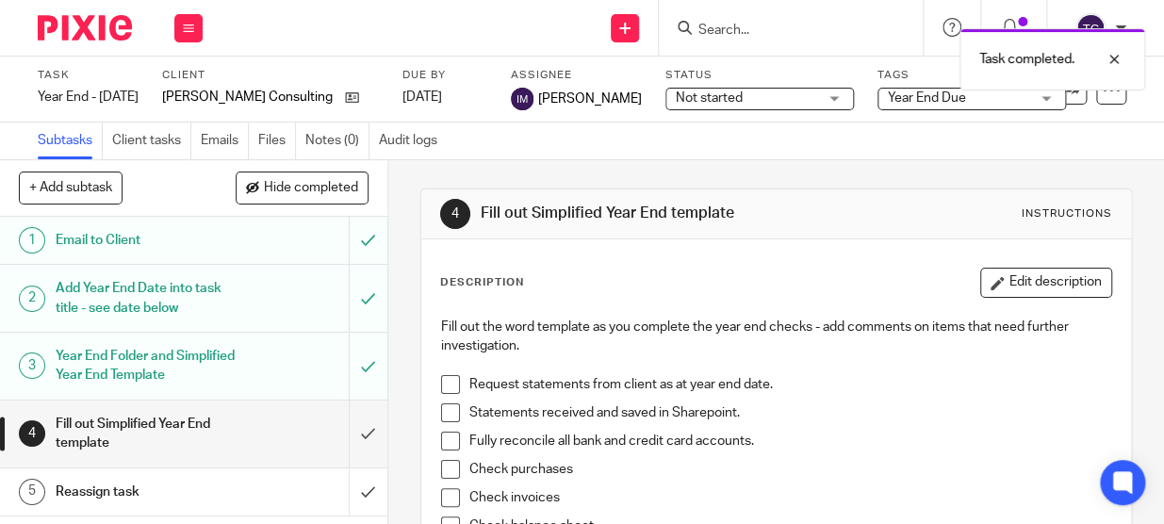
click at [822, 103] on div "Not started Not started" at bounding box center [759, 99] width 188 height 23
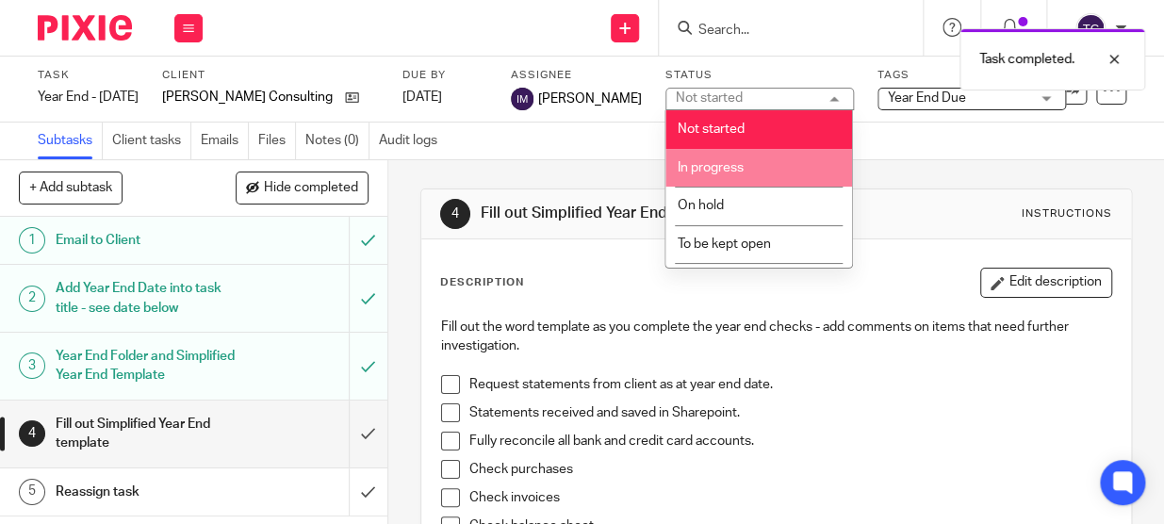
click at [789, 169] on li "In progress" at bounding box center [758, 168] width 187 height 39
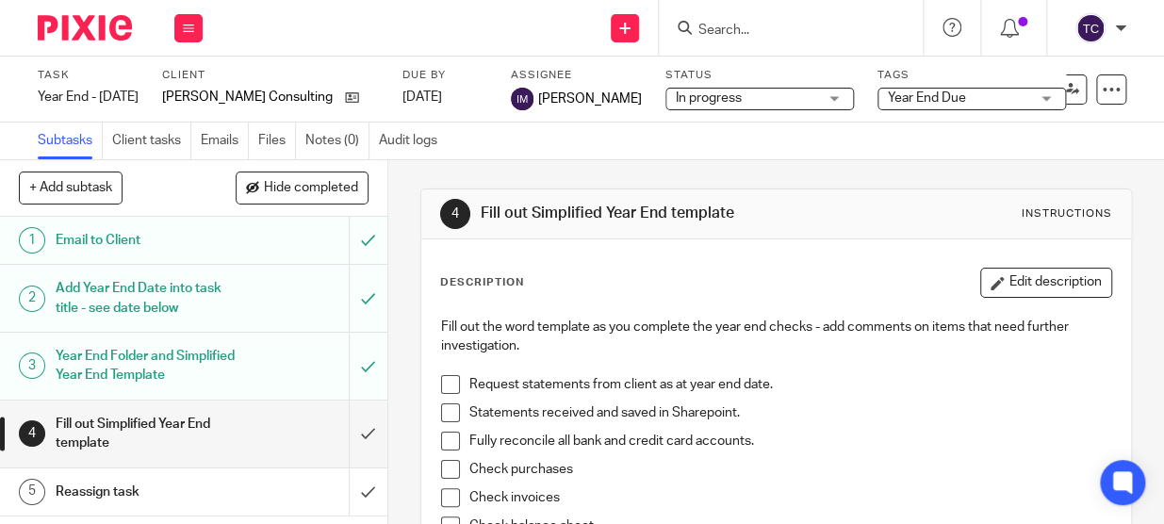
click at [919, 97] on span "Year End Due" at bounding box center [927, 97] width 78 height 13
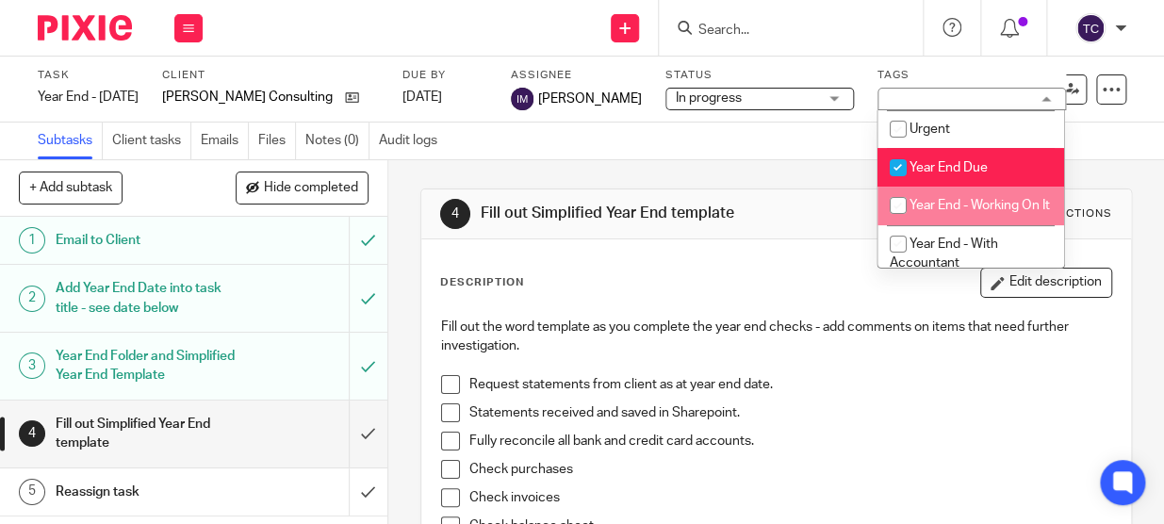
scroll to position [85, 0]
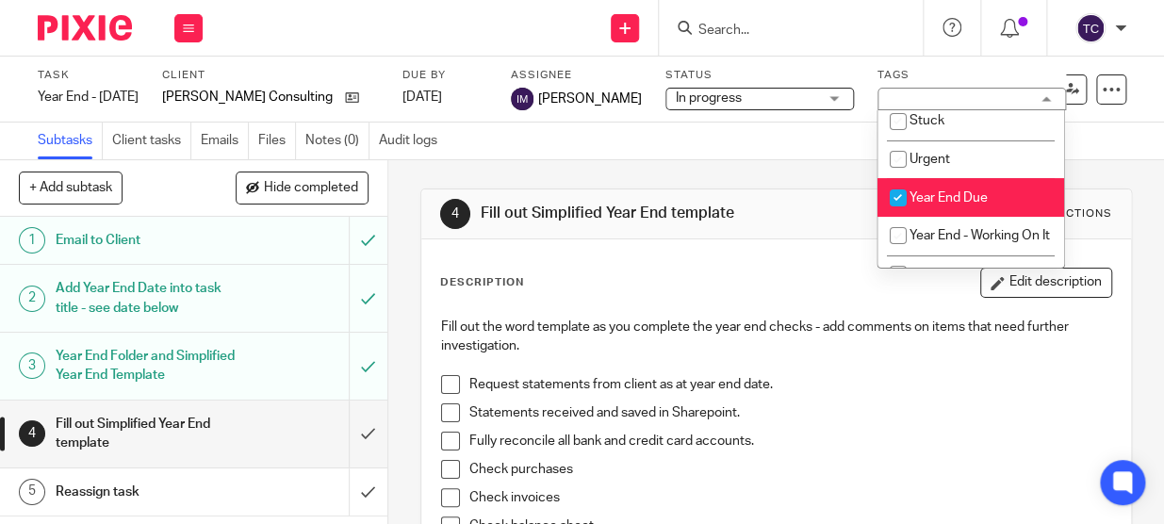
click at [896, 190] on input "checkbox" at bounding box center [898, 198] width 36 height 36
checkbox input "false"
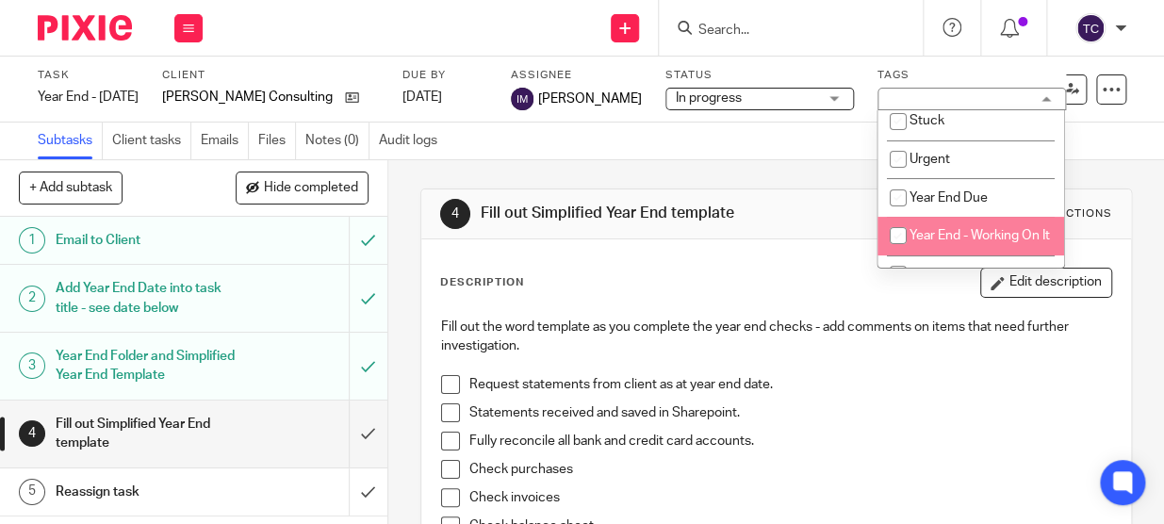
click at [904, 230] on input "checkbox" at bounding box center [898, 236] width 36 height 36
checkbox input "true"
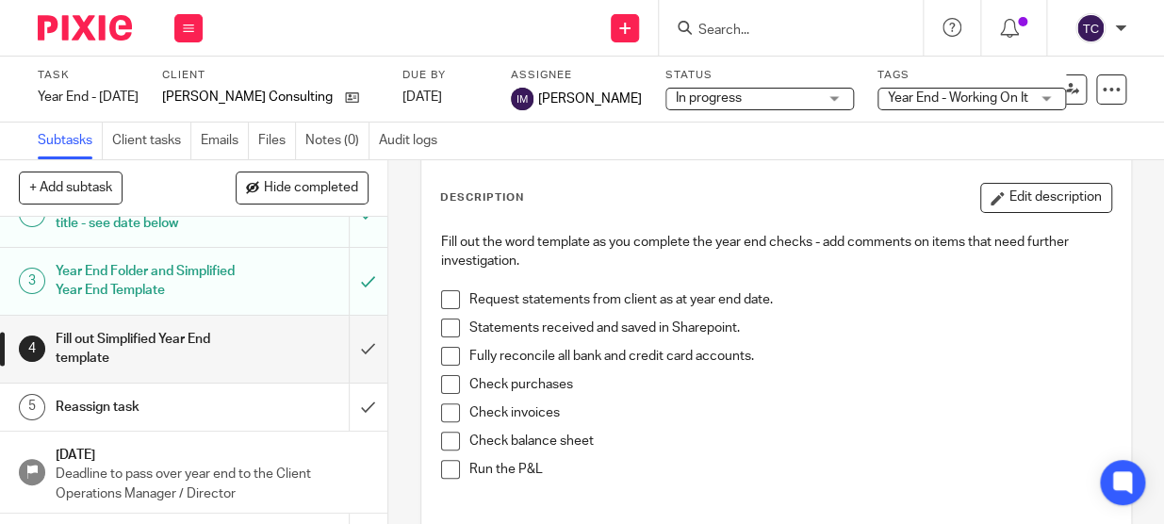
click at [443, 296] on span at bounding box center [450, 299] width 19 height 19
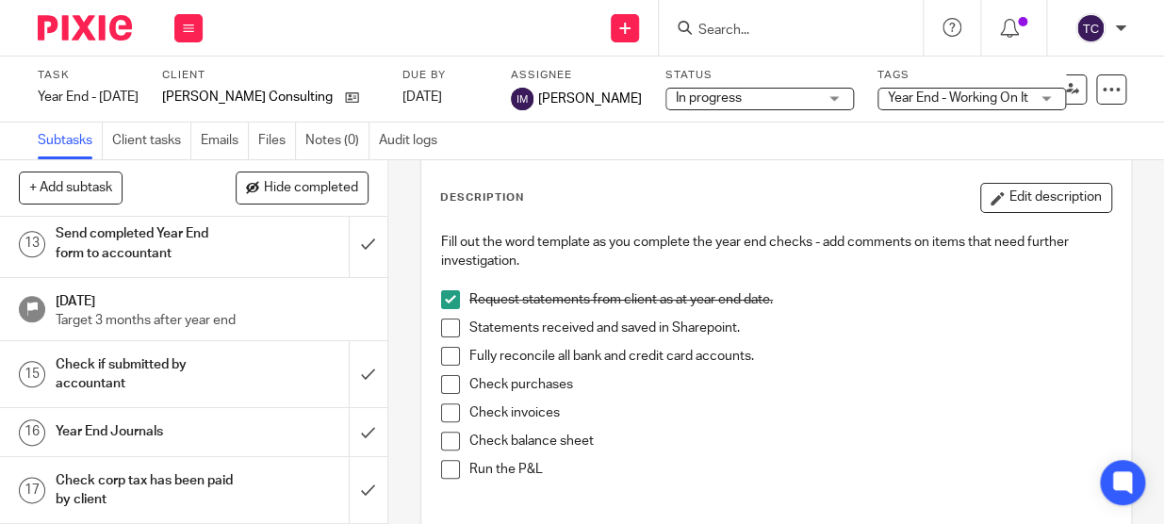
scroll to position [0, 0]
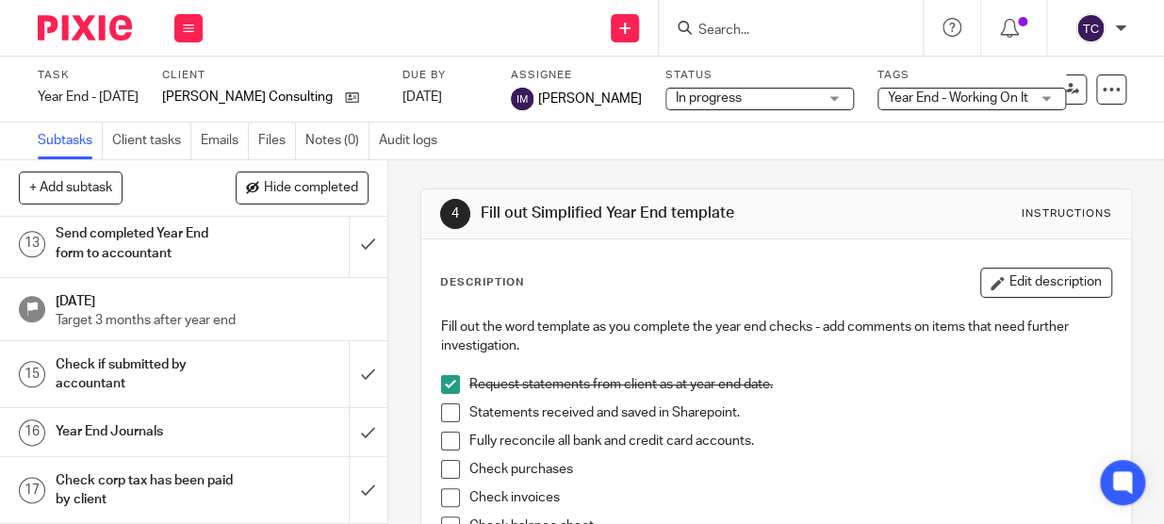
drag, startPoint x: 448, startPoint y: 438, endPoint x: 505, endPoint y: 425, distance: 59.0
click at [448, 438] on span at bounding box center [450, 441] width 19 height 19
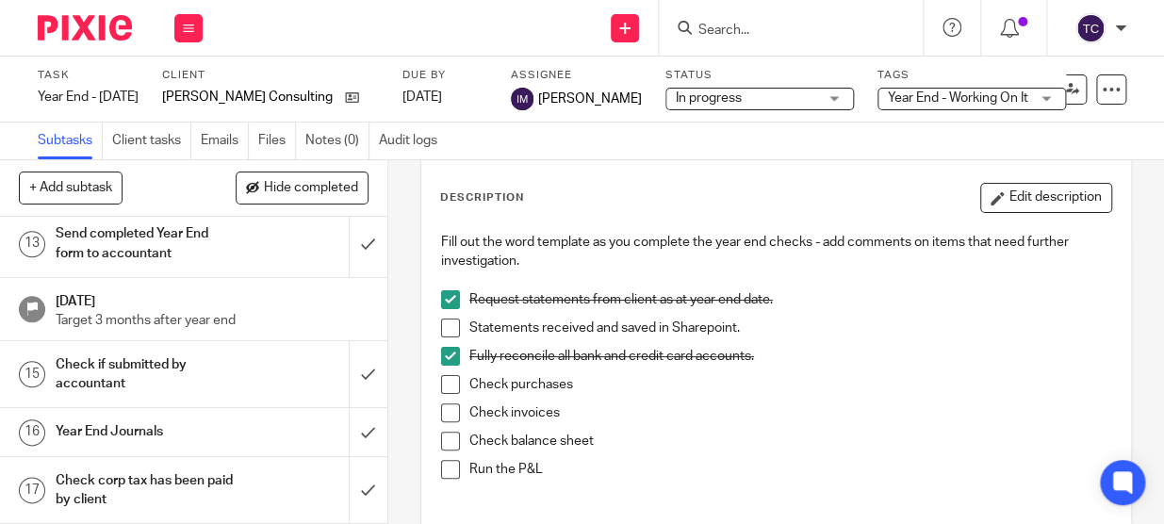
click at [448, 388] on span at bounding box center [450, 384] width 19 height 19
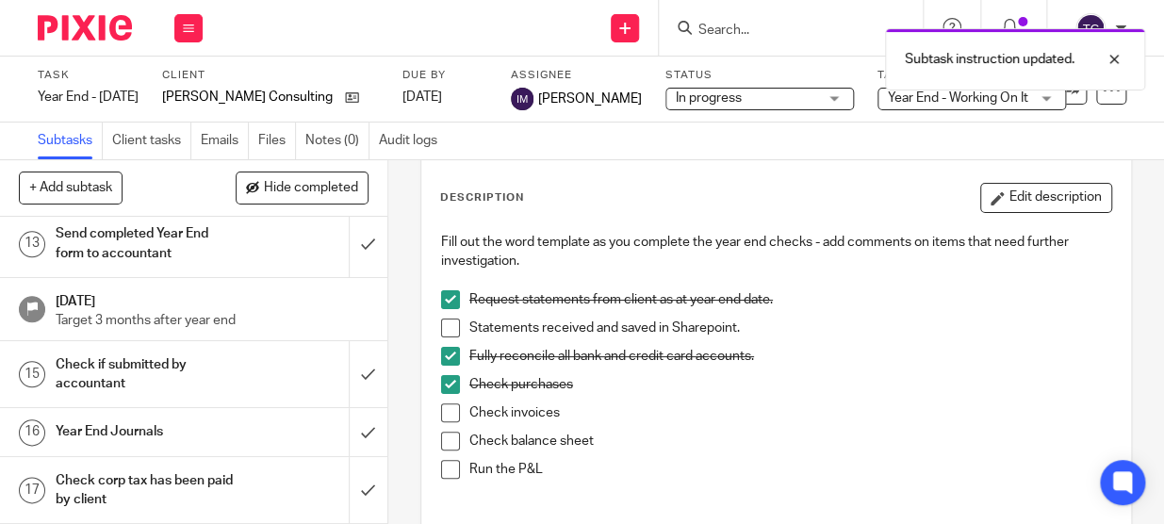
click at [452, 418] on span at bounding box center [450, 412] width 19 height 19
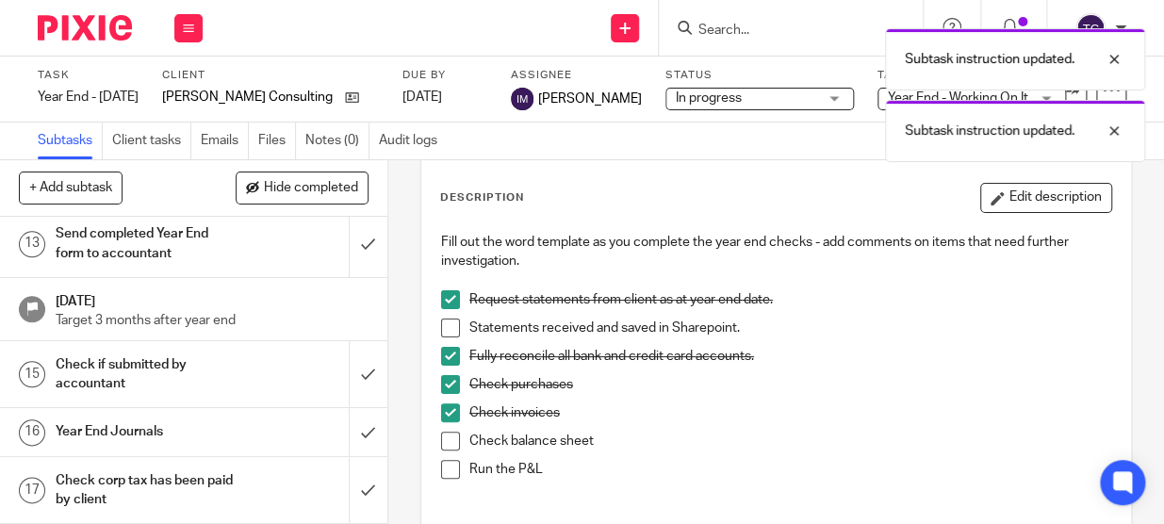
click at [449, 467] on span at bounding box center [450, 469] width 19 height 19
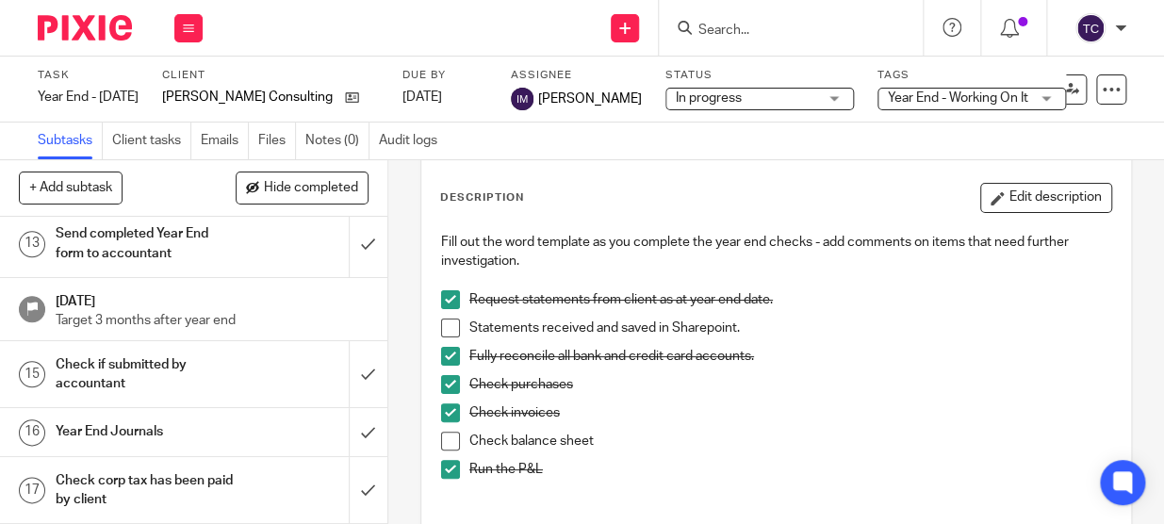
click at [735, 35] on input "Search" at bounding box center [782, 31] width 170 height 17
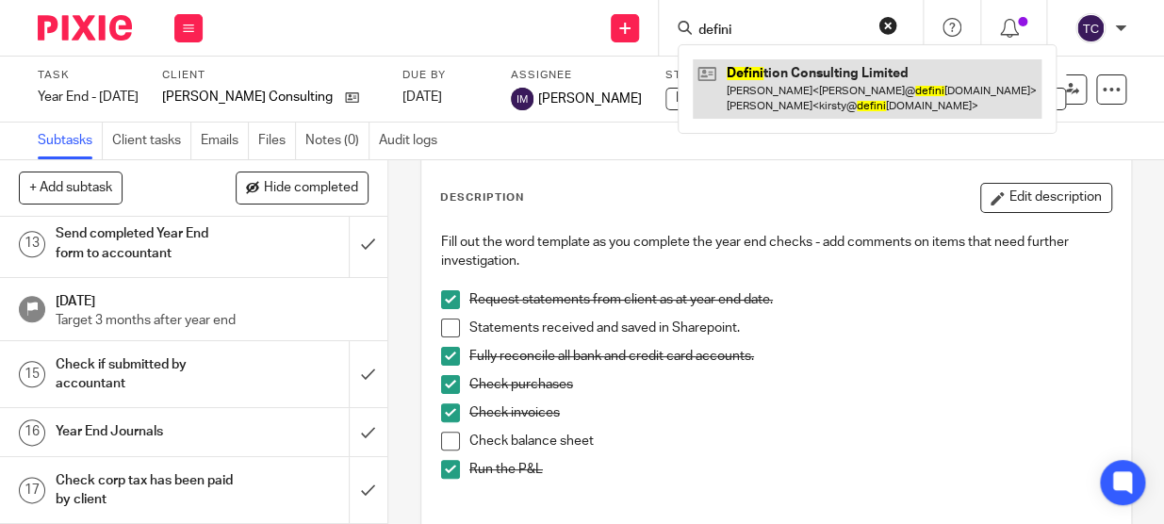
type input "defini"
click at [747, 64] on link at bounding box center [867, 88] width 349 height 58
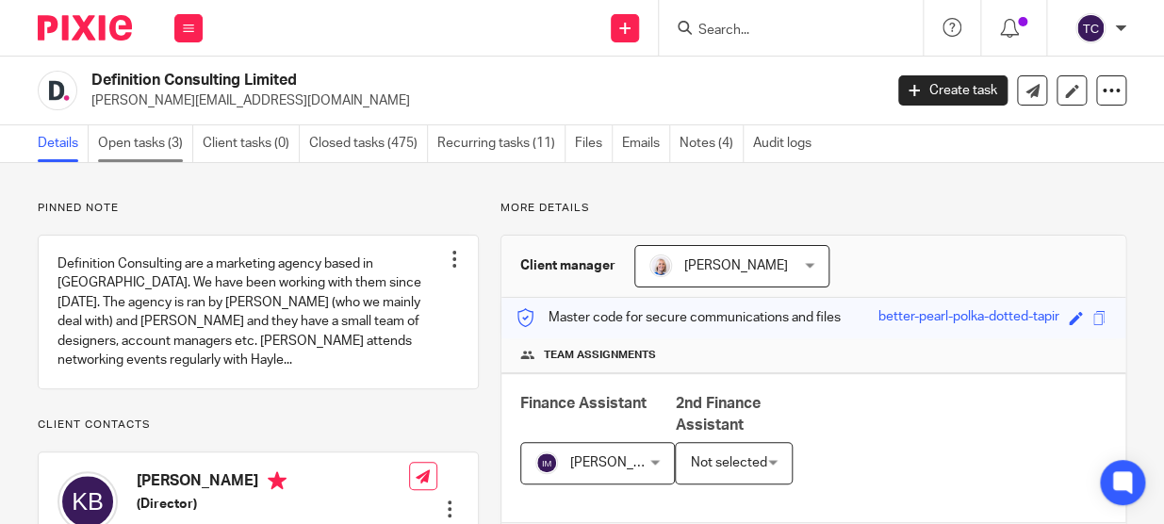
click at [191, 133] on link "Open tasks (3)" at bounding box center [145, 143] width 95 height 37
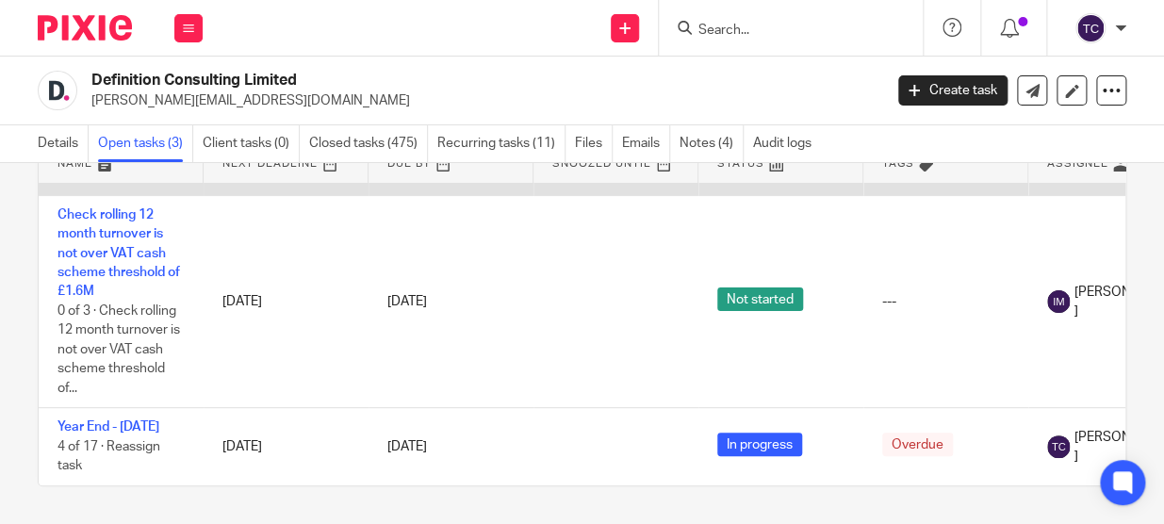
scroll to position [172, 0]
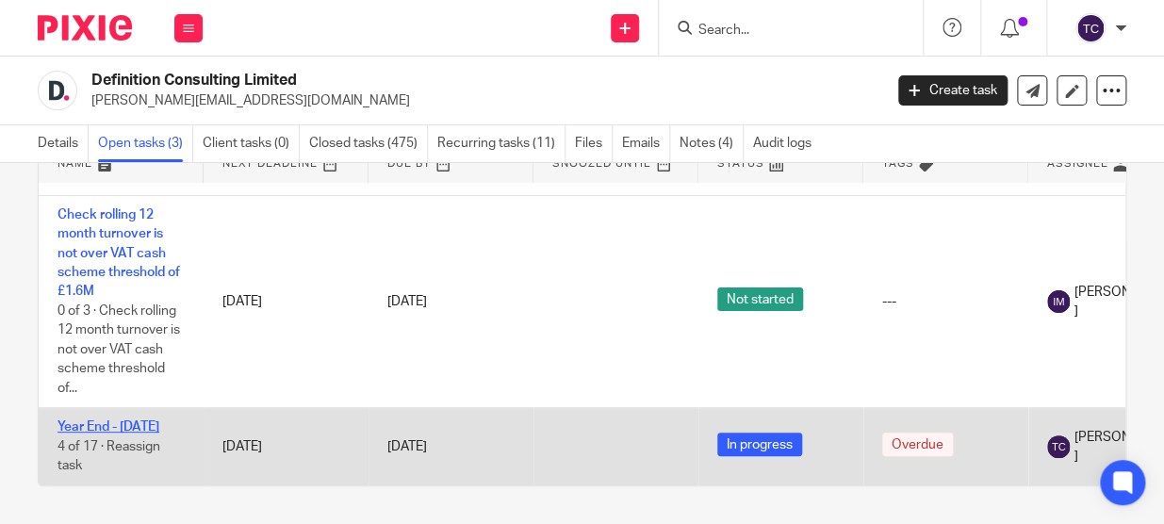
click at [139, 420] on link "Year End - [DATE]" at bounding box center [108, 426] width 102 height 13
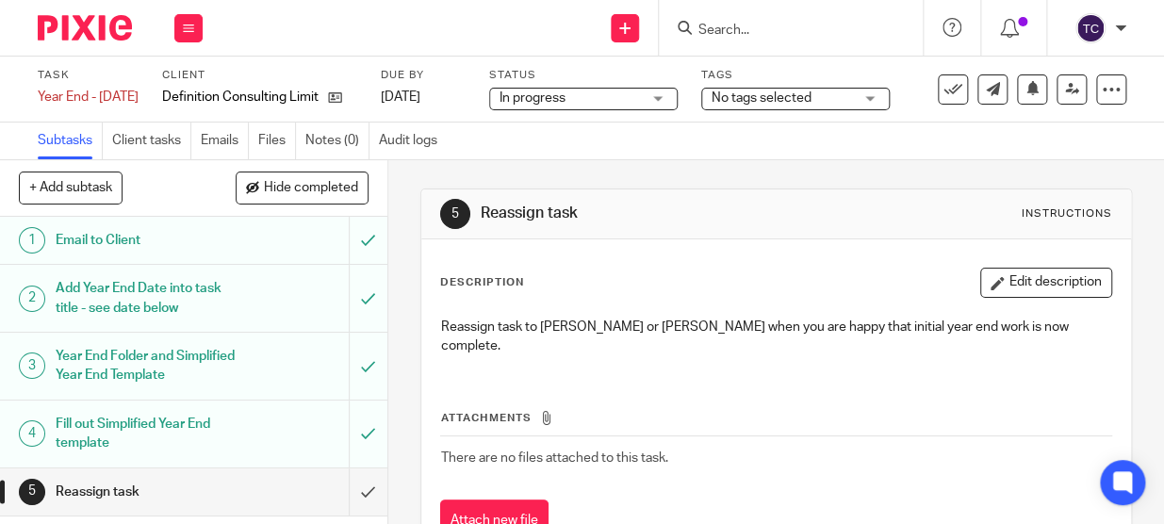
click at [791, 103] on span "No tags selected" at bounding box center [782, 99] width 141 height 20
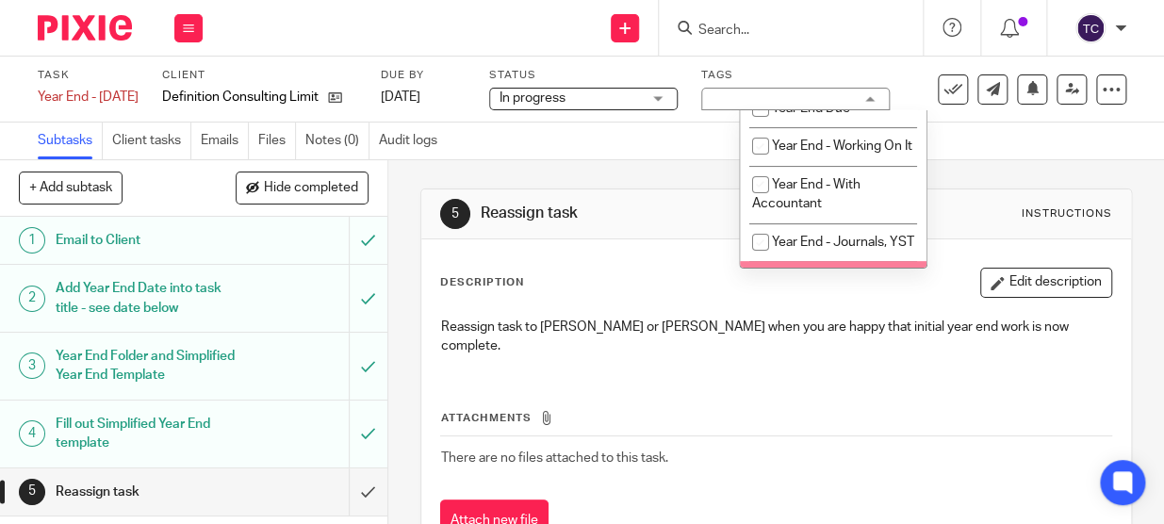
scroll to position [171, 0]
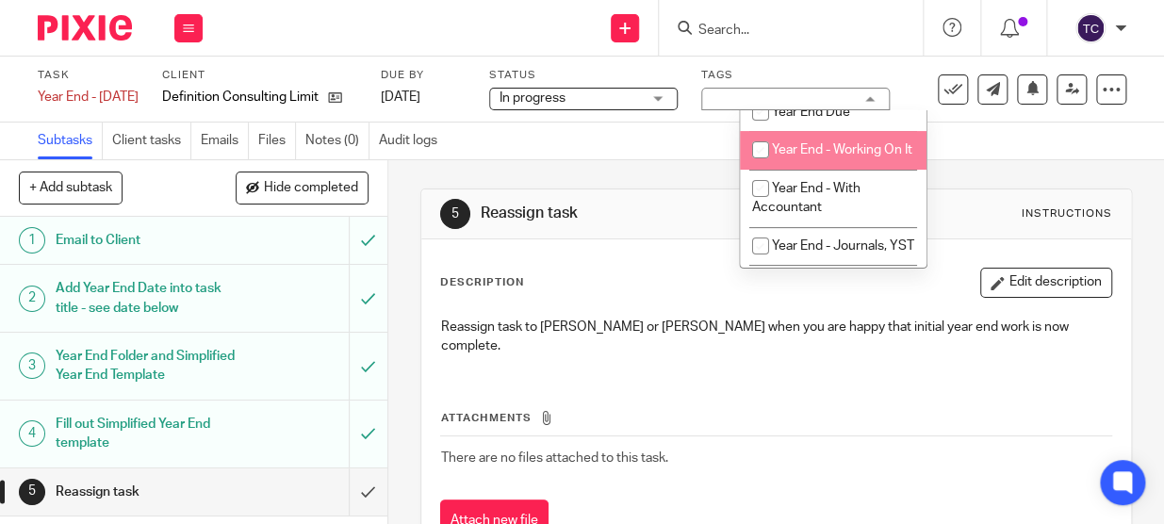
click at [755, 141] on input "checkbox" at bounding box center [761, 150] width 36 height 36
checkbox input "true"
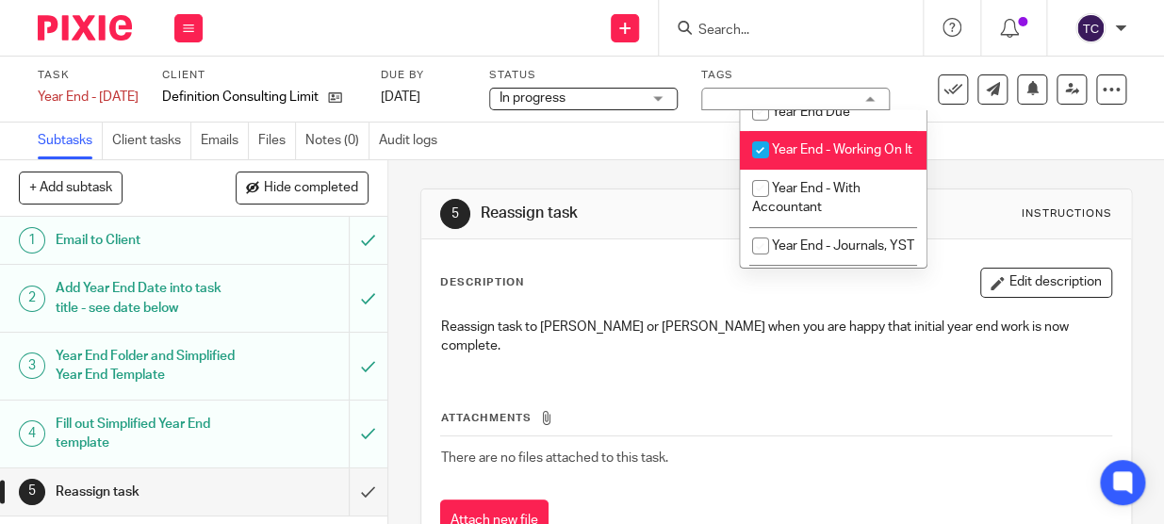
click at [648, 109] on div "In progress In progress" at bounding box center [583, 99] width 188 height 23
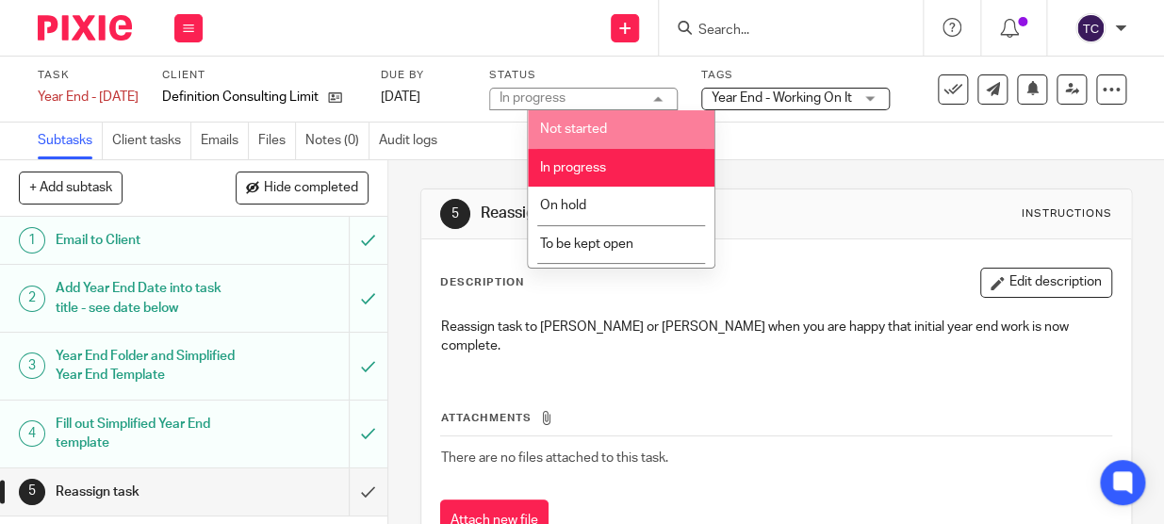
click at [769, 127] on div "Subtasks Client tasks Emails Files Notes (0) Audit logs" at bounding box center [582, 142] width 1164 height 38
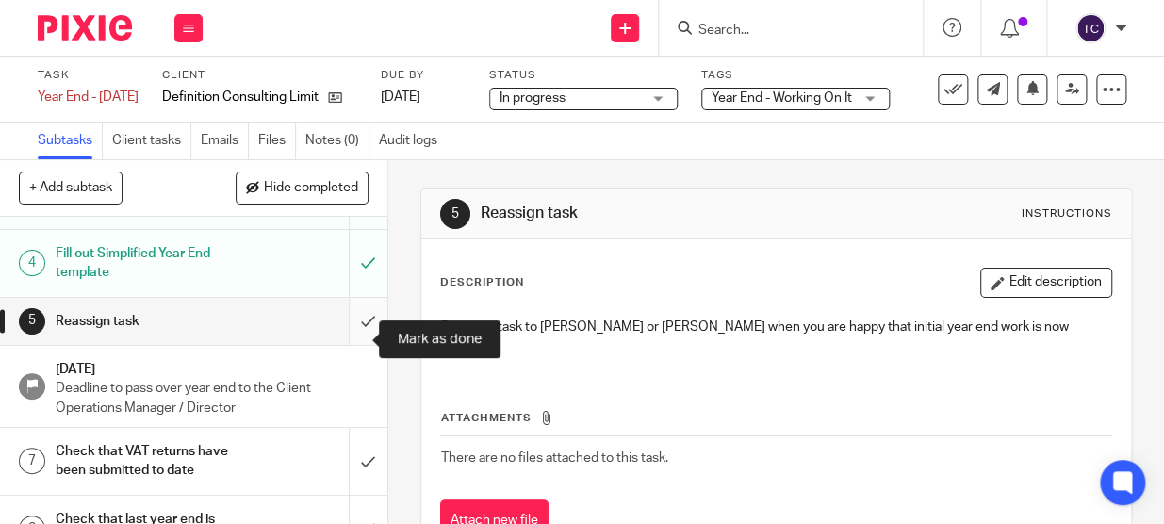
click at [359, 334] on input "submit" at bounding box center [193, 321] width 387 height 47
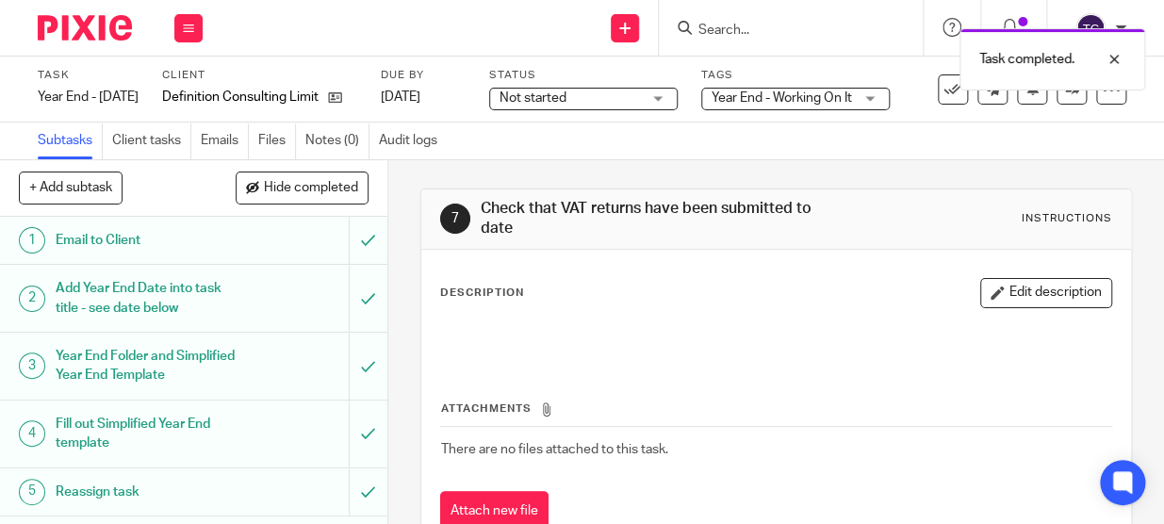
click at [850, 137] on div "Subtasks Client tasks Emails Files Notes (0) Audit logs" at bounding box center [582, 142] width 1164 height 38
click at [1057, 96] on link at bounding box center [1072, 89] width 30 height 30
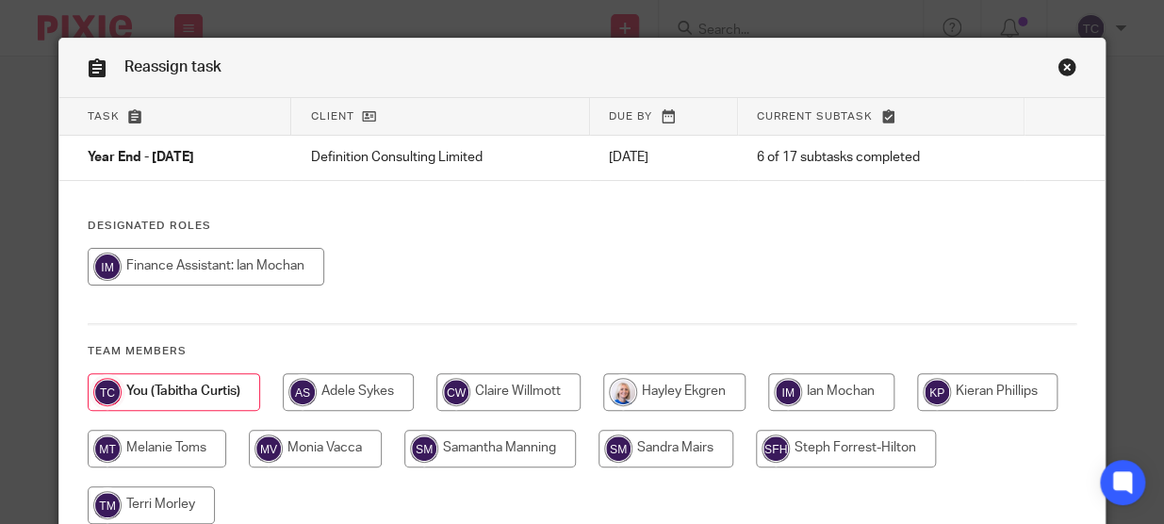
click at [1057, 74] on link "Close this dialog window" at bounding box center [1066, 69] width 19 height 25
click at [1057, 66] on link "Close this dialog window" at bounding box center [1066, 69] width 19 height 25
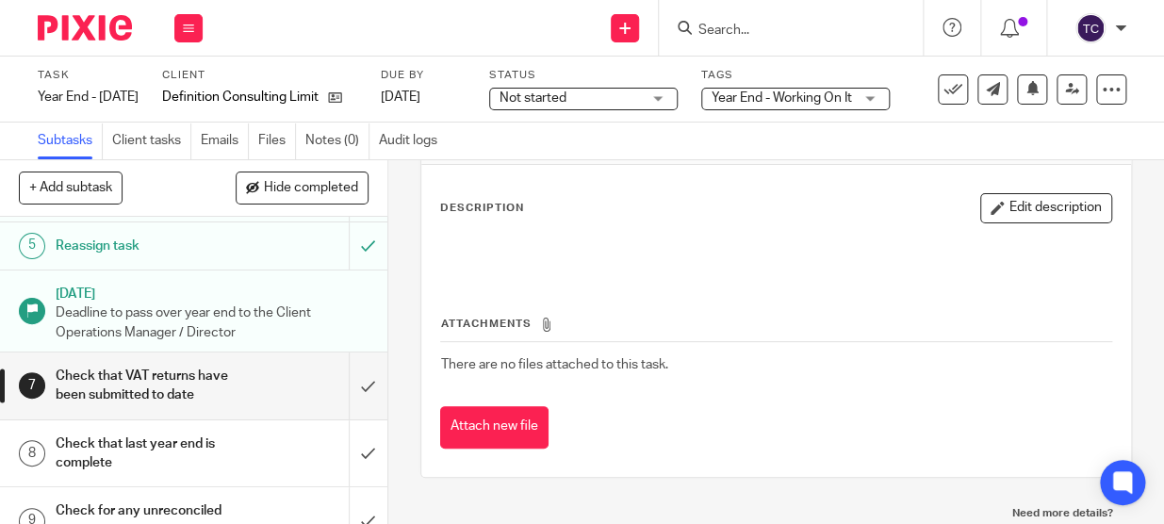
scroll to position [342, 0]
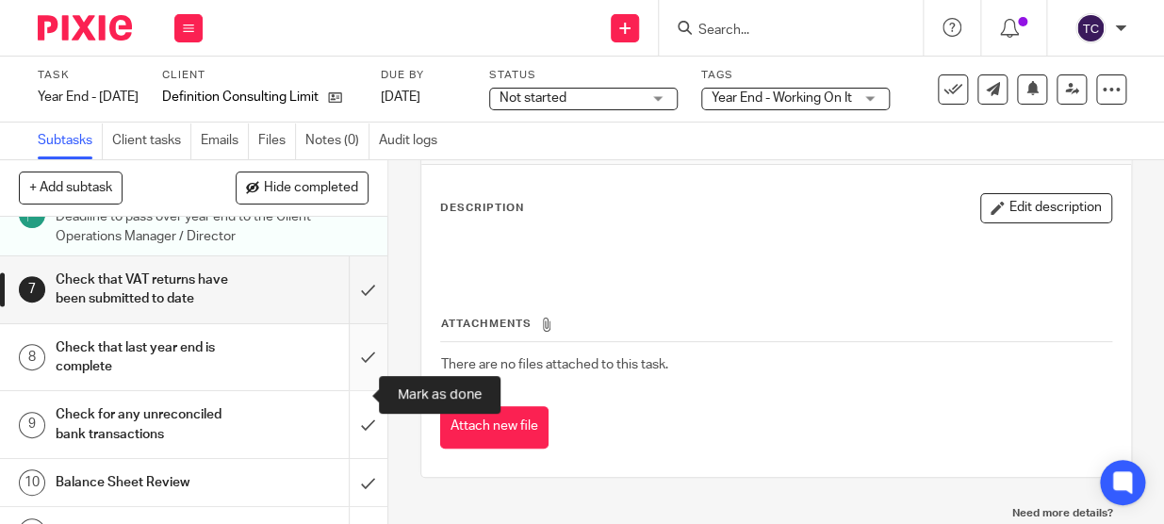
click at [346, 391] on input "submit" at bounding box center [193, 357] width 387 height 67
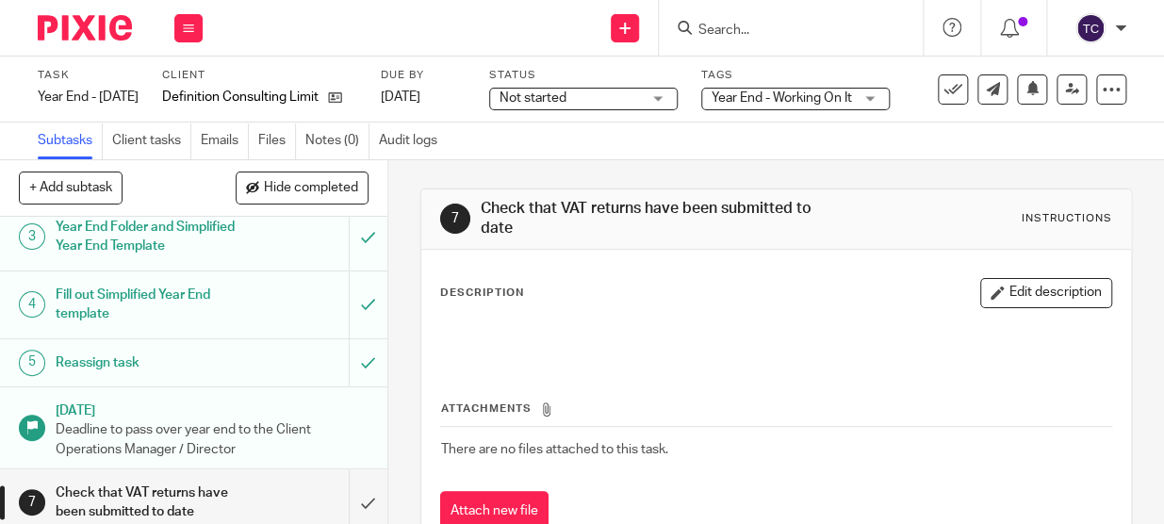
scroll to position [256, 0]
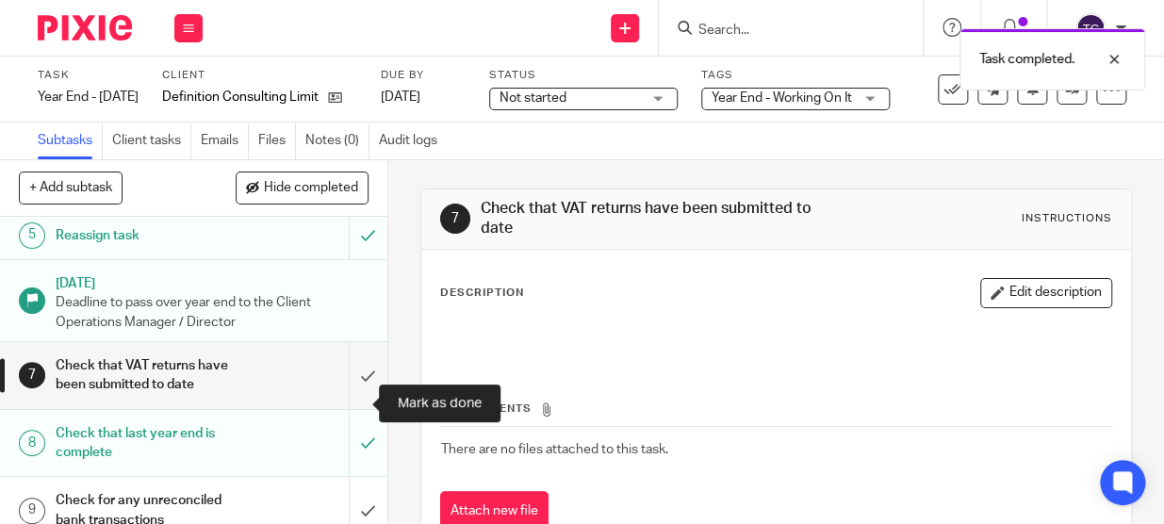
drag, startPoint x: 342, startPoint y: 404, endPoint x: 487, endPoint y: 353, distance: 153.8
click at [342, 404] on input "submit" at bounding box center [193, 375] width 387 height 67
